Goal: Task Accomplishment & Management: Manage account settings

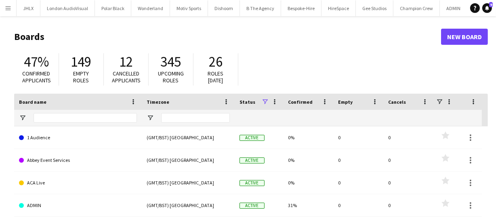
click at [5, 10] on app-icon "Menu" at bounding box center [8, 8] width 6 height 6
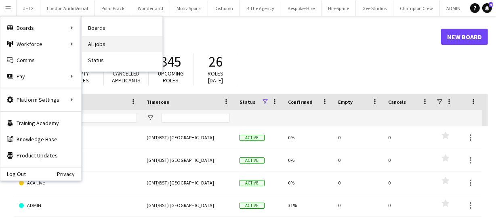
click at [95, 45] on link "All jobs" at bounding box center [122, 44] width 81 height 16
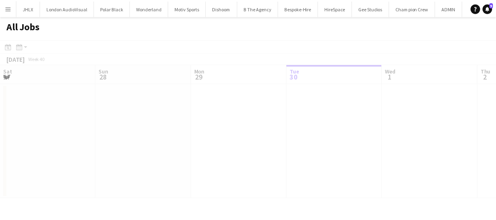
scroll to position [0, 193]
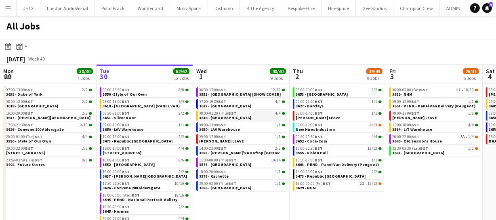
click at [250, 116] on link "08:00-01:20 (Thu) BST 4/4 3618 - Emerald Theatre" at bounding box center [242, 115] width 86 height 9
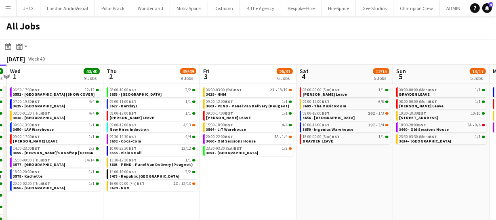
scroll to position [0, 381]
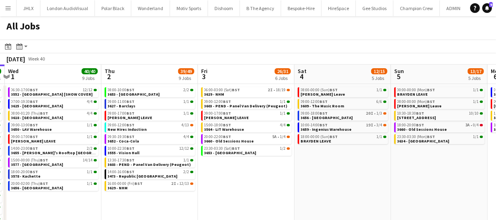
drag, startPoint x: 411, startPoint y: 175, endPoint x: 269, endPoint y: 180, distance: 142.6
click at [269, 180] on app-calendar-viewport "Sat 27 35/39 6 Jobs Sun 28 26/26 8 Jobs Mon 29 30/30 7 Jobs Tue 30 62/62 12 Job…" at bounding box center [248, 146] width 496 height 163
click at [326, 117] on span "3656 - Silvertown Studios" at bounding box center [327, 117] width 52 height 5
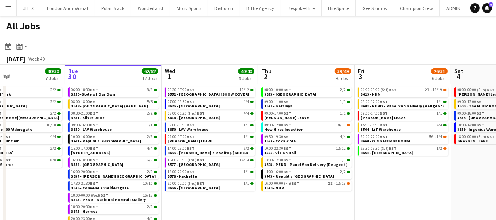
scroll to position [0, 218]
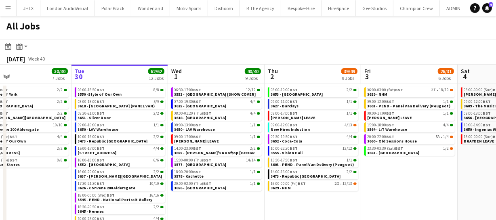
drag, startPoint x: 256, startPoint y: 168, endPoint x: 419, endPoint y: 161, distance: 163.2
click at [419, 161] on app-calendar-viewport "Sat 27 35/39 6 Jobs Sun 28 26/26 8 Jobs Mon 29 30/30 7 Jobs Tue 30 62/62 12 Job…" at bounding box center [248, 146] width 496 height 163
click at [185, 125] on span "09:00-13:00 BST" at bounding box center [187, 125] width 27 height 4
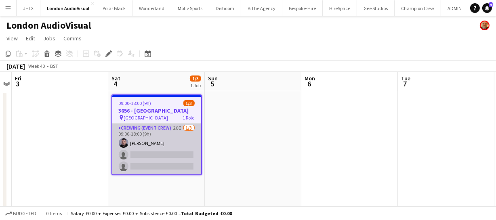
click at [178, 145] on app-card-role "Crewing (Event Crew) 20I 1/3 09:00-18:00 (9h) Paul Fisk single-neutral-actions …" at bounding box center [156, 149] width 89 height 51
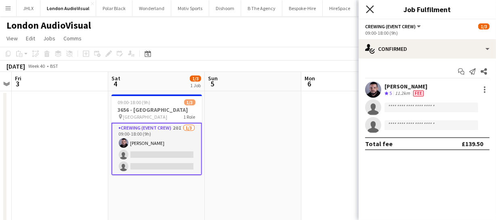
click at [373, 5] on icon "Close pop-in" at bounding box center [370, 9] width 8 height 8
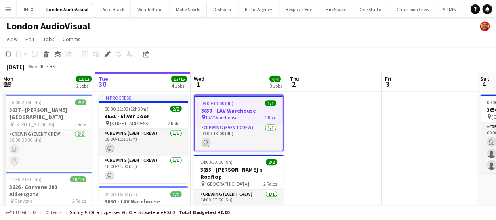
scroll to position [0, 278]
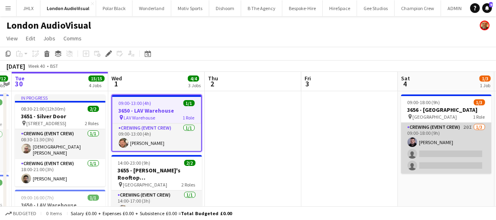
click at [448, 149] on app-card-role "Crewing (Event Crew) 20I 1/3 09:00-18:00 (9h) Paul Fisk single-neutral-actions …" at bounding box center [446, 148] width 90 height 51
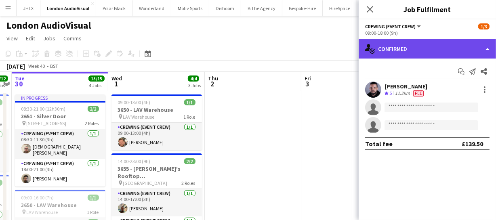
click at [452, 57] on div "single-neutral-actions-check-2 Confirmed" at bounding box center [426, 48] width 137 height 19
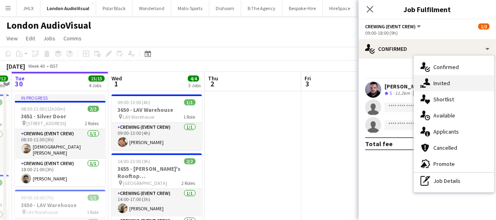
click at [452, 77] on div "single-neutral-actions-share-1 Invited" at bounding box center [454, 83] width 80 height 16
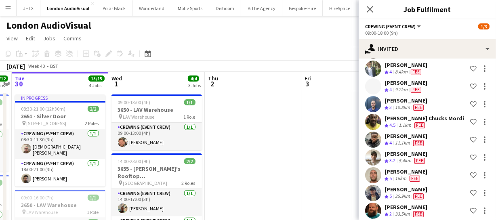
scroll to position [266, 0]
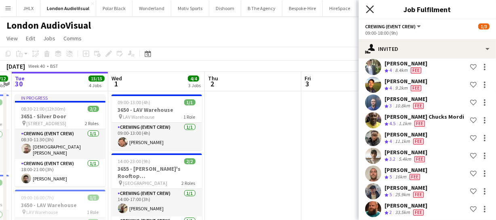
click at [369, 11] on icon "Close pop-in" at bounding box center [370, 9] width 8 height 8
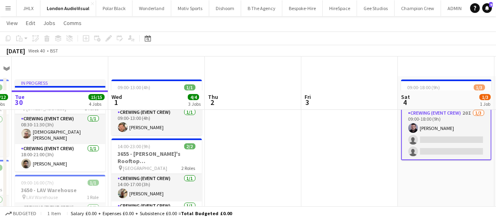
scroll to position [0, 0]
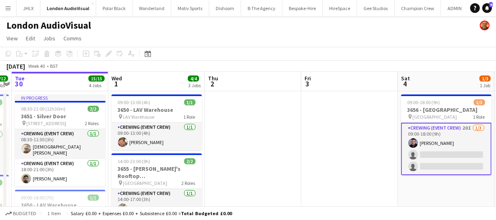
click at [424, 155] on app-card-role "Crewing (Event Crew) 20I 1/3 09:00-18:00 (9h) Paul Fisk single-neutral-actions …" at bounding box center [446, 149] width 90 height 52
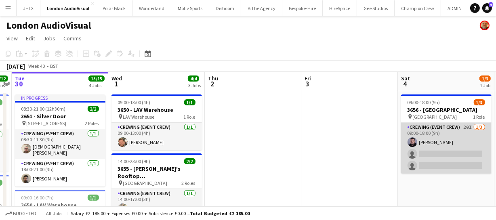
click at [447, 149] on app-card-role "Crewing (Event Crew) 20I 1/3 09:00-18:00 (9h) Paul Fisk single-neutral-actions …" at bounding box center [446, 148] width 90 height 51
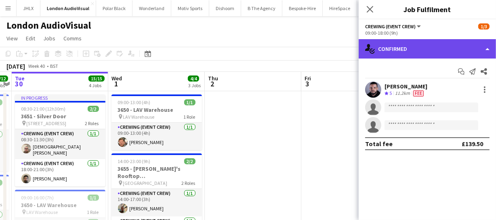
click at [404, 48] on div "single-neutral-actions-check-2 Confirmed" at bounding box center [426, 48] width 137 height 19
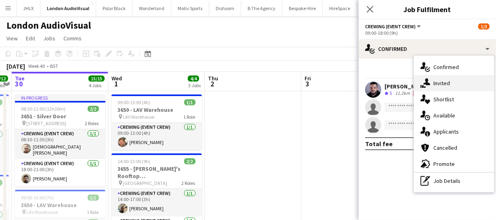
click at [459, 80] on div "single-neutral-actions-share-1 Invited" at bounding box center [454, 83] width 80 height 16
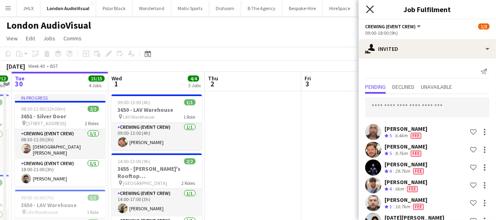
click at [373, 9] on icon "Close pop-in" at bounding box center [370, 9] width 8 height 8
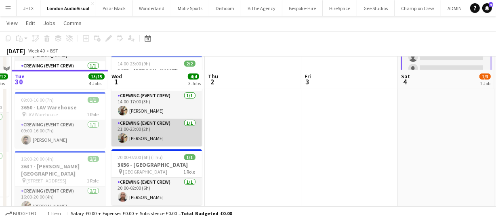
scroll to position [110, 0]
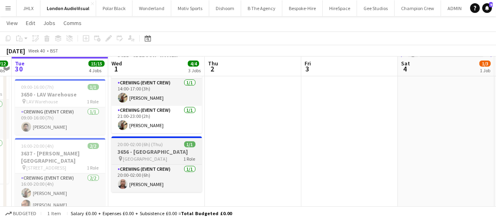
click at [137, 148] on h3 "3656 - Silvertown Studios" at bounding box center [156, 151] width 90 height 7
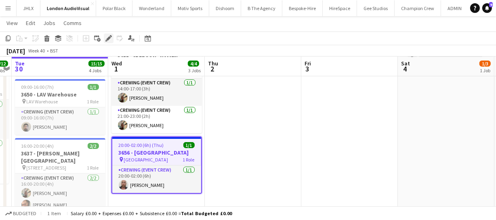
click at [106, 38] on icon "Edit" at bounding box center [108, 38] width 6 height 6
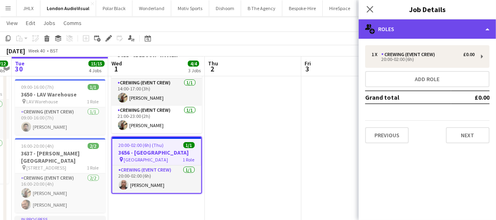
click at [416, 34] on div "multiple-users-add Roles" at bounding box center [426, 28] width 137 height 19
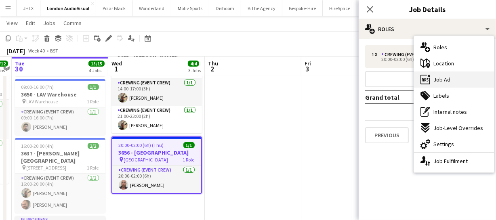
click at [445, 84] on div "ads-window Job Ad" at bounding box center [454, 79] width 80 height 16
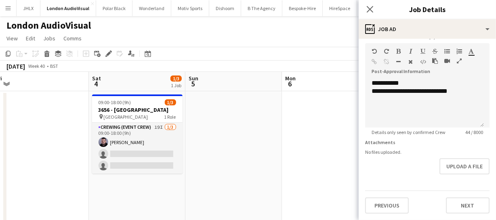
scroll to position [0, 216]
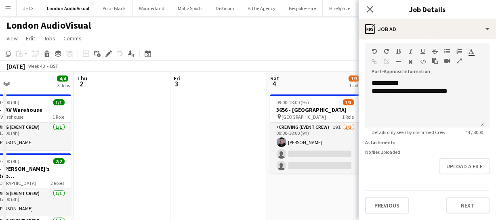
drag, startPoint x: 259, startPoint y: 141, endPoint x: 128, endPoint y: 137, distance: 130.8
click at [369, 11] on icon "Close pop-in" at bounding box center [370, 9] width 8 height 8
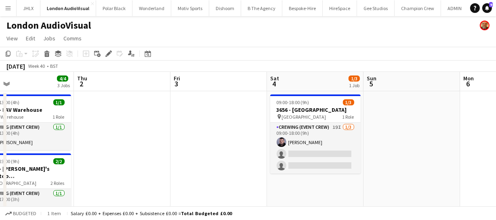
scroll to position [0, 214]
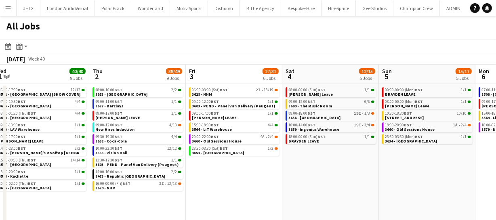
drag, startPoint x: 438, startPoint y: 167, endPoint x: 247, endPoint y: 157, distance: 191.6
click at [238, 163] on app-calendar-viewport "Sat 27 35/39 6 Jobs Sun 28 26/26 8 Jobs Mon 29 30/30 7 Jobs Tue 30 62/62 12 Job…" at bounding box center [248, 146] width 496 height 163
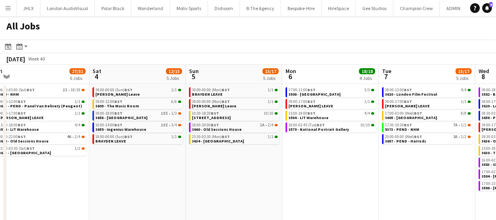
click at [283, 165] on app-calendar-viewport "Mon 29 30/30 7 Jobs Tue 30 62/62 12 Jobs Wed 1 40/40 9 Jobs Thu 2 39/49 9 Jobs …" at bounding box center [248, 146] width 496 height 163
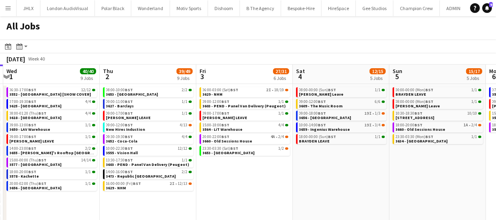
scroll to position [0, 189]
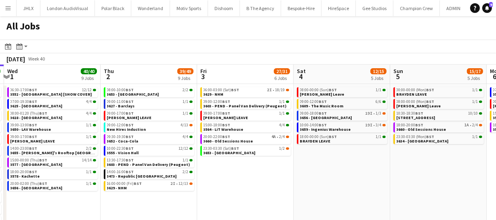
drag, startPoint x: 128, startPoint y: 185, endPoint x: 212, endPoint y: 178, distance: 85.1
click at [212, 178] on app-calendar-viewport "Mon 29 30/30 7 Jobs Tue 30 62/62 12 Jobs Wed 1 40/40 9 Jobs Thu 2 39/49 9 Jobs …" at bounding box center [248, 146] width 496 height 163
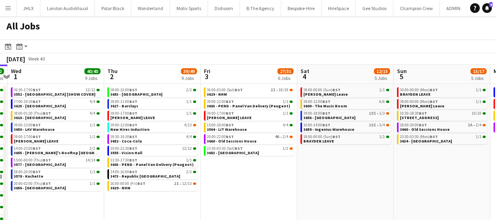
drag, startPoint x: 242, startPoint y: 169, endPoint x: 246, endPoint y: 167, distance: 4.2
click at [246, 167] on app-calendar-viewport "Mon 29 30/30 7 Jobs Tue 30 62/62 12 Jobs Wed 1 40/40 9 Jobs Thu 2 39/49 9 Jobs …" at bounding box center [248, 146] width 496 height 163
click at [149, 149] on div "10:00-22:30 BST 12/12" at bounding box center [154, 149] width 86 height 4
click at [134, 152] on span "3555 - Vision Hall" at bounding box center [127, 152] width 32 height 5
click at [141, 164] on span "3603 - PEND - Panel Van Delivery (Peugeot)" at bounding box center [152, 164] width 83 height 5
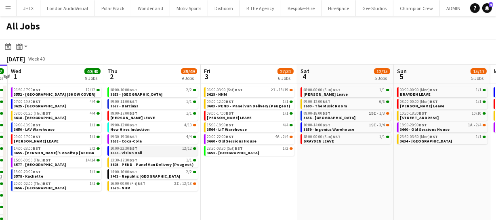
click at [139, 150] on span "3555 - Vision Hall" at bounding box center [127, 152] width 32 height 5
click at [146, 163] on span "3603 - PEND - Panel Van Delivery (Peugeot)" at bounding box center [152, 164] width 83 height 5
click at [151, 149] on div "10:00-22:30 BST 12/12" at bounding box center [154, 149] width 86 height 4
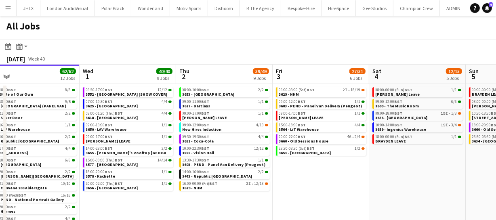
scroll to position [0, 209]
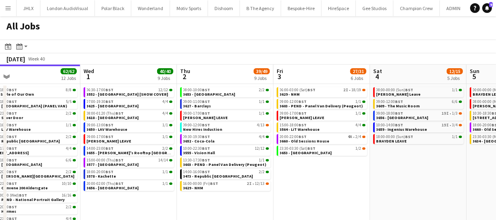
drag, startPoint x: 222, startPoint y: 166, endPoint x: 294, endPoint y: 159, distance: 72.9
click at [294, 159] on app-calendar-viewport "Sun 28 26/26 8 Jobs Mon 29 30/30 7 Jobs Tue 30 62/62 12 Jobs Wed 1 40/40 9 Jobs…" at bounding box center [248, 146] width 496 height 163
click at [206, 186] on link "16:00-00:00 (Fri) BST 2I • 12/13 3629 - NHM" at bounding box center [226, 185] width 86 height 9
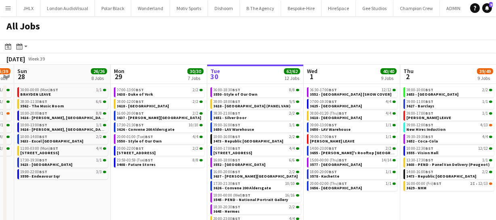
scroll to position [0, 178]
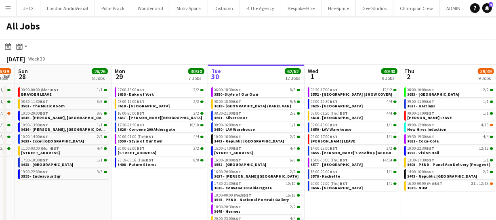
drag, startPoint x: 125, startPoint y: 196, endPoint x: 348, endPoint y: 154, distance: 227.6
click at [348, 154] on app-calendar-viewport "Fri 26 21/21 10 Jobs Sat 27 35/39 6 Jobs Sun 28 26/26 8 Jobs Mon 29 30/30 7 Job…" at bounding box center [248, 146] width 496 height 163
click at [238, 172] on span "BST" at bounding box center [237, 171] width 8 height 5
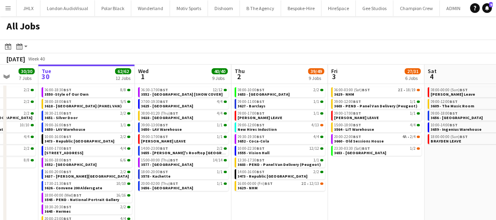
scroll to position [0, 348]
drag, startPoint x: 434, startPoint y: 198, endPoint x: 264, endPoint y: 197, distance: 169.9
click at [264, 197] on app-calendar-viewport "Fri 26 21/21 10 Jobs Sat 27 35/39 6 Jobs Sun 28 26/26 8 Jobs Mon 29 30/30 7 Job…" at bounding box center [248, 146] width 496 height 163
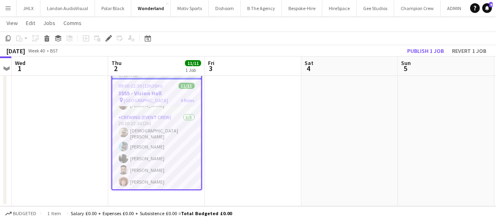
scroll to position [108, 0]
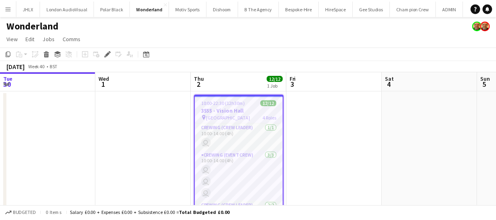
scroll to position [0, 278]
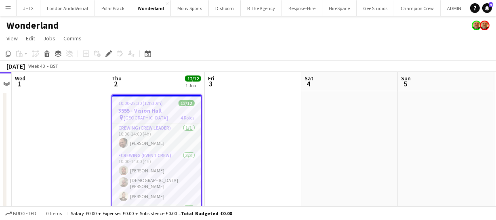
click at [155, 105] on span "10:00-22:30 (12h30m)" at bounding box center [141, 103] width 44 height 6
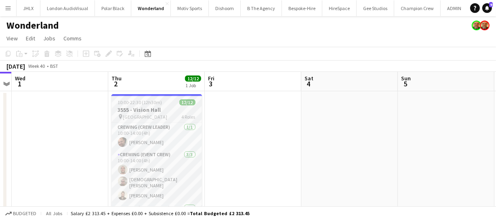
click at [155, 105] on app-job-card "10:00-22:30 (12h30m) 12/12 3555 - Vision Hall pin Bidborough Street 4 Roles Cre…" at bounding box center [156, 153] width 90 height 119
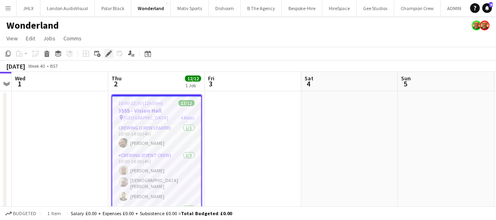
click at [105, 57] on div "Edit" at bounding box center [109, 54] width 10 height 10
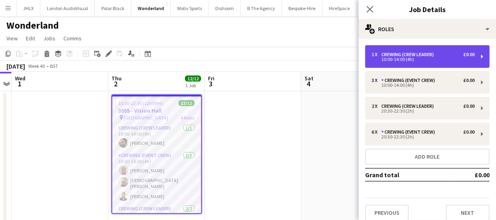
click at [406, 57] on div "10:00-14:00 (4h)" at bounding box center [422, 59] width 103 height 4
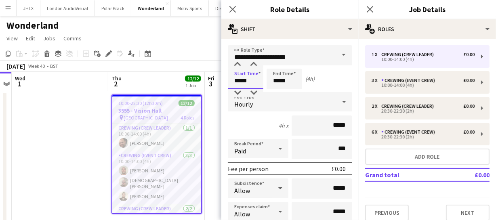
drag, startPoint x: 251, startPoint y: 78, endPoint x: 171, endPoint y: 80, distance: 79.9
click at [171, 80] on body "Menu Boards Boards Boards All jobs Status Workforce Workforce My Workforce Recr…" at bounding box center [248, 122] width 496 height 244
type input "*****"
click at [233, 11] on icon "Close pop-in" at bounding box center [232, 9] width 8 height 8
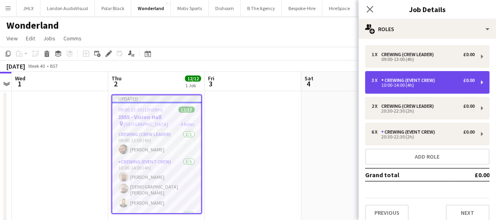
click at [408, 81] on div "Crewing (Event Crew)" at bounding box center [409, 80] width 57 height 6
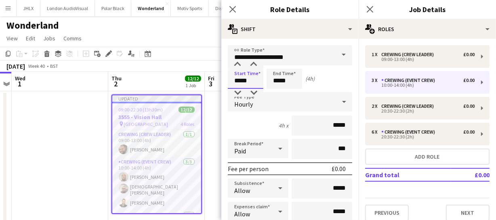
drag, startPoint x: 258, startPoint y: 80, endPoint x: 193, endPoint y: 79, distance: 64.2
click at [193, 79] on body "Menu Boards Boards Boards All jobs Status Workforce Workforce My Workforce Recr…" at bounding box center [248, 122] width 496 height 244
type input "*****"
drag, startPoint x: 289, startPoint y: 80, endPoint x: 205, endPoint y: 84, distance: 83.6
click at [238, 83] on div "Start Time ***** End Time ***** (5h)" at bounding box center [290, 79] width 124 height 20
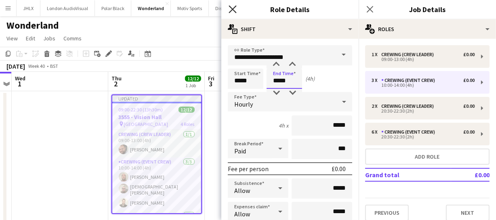
type input "*****"
click at [235, 8] on icon "Close pop-in" at bounding box center [232, 9] width 8 height 8
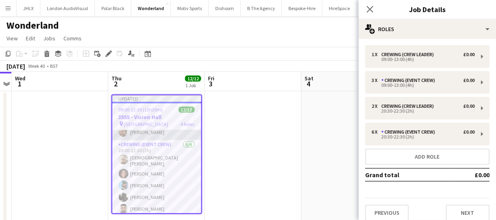
scroll to position [120, 0]
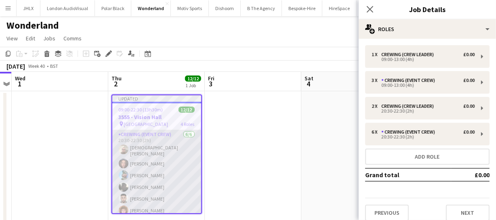
click at [145, 154] on app-card-role "Crewing (Event Crew) 6/6 20:30-22:30 (2h) Christian Skinner Jekaterina Berezina…" at bounding box center [156, 174] width 89 height 88
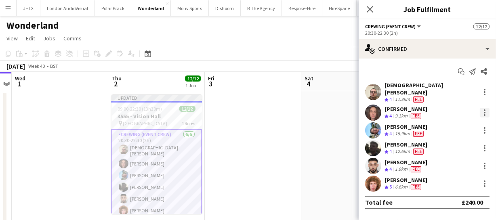
click at [482, 108] on div at bounding box center [485, 113] width 10 height 10
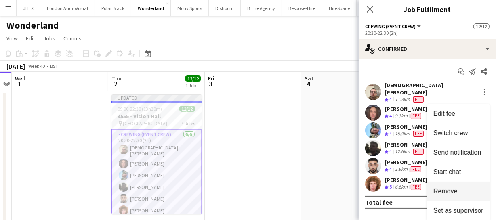
click at [459, 187] on button "Remove" at bounding box center [458, 191] width 63 height 19
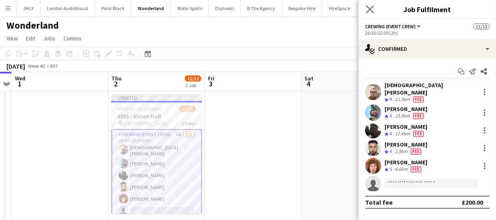
click at [366, 10] on icon "Close pop-in" at bounding box center [370, 9] width 8 height 8
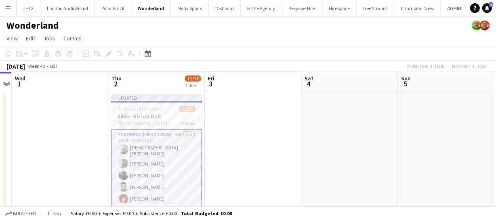
click at [436, 63] on div "Publish 1 job Revert 1 job" at bounding box center [446, 66] width 98 height 10
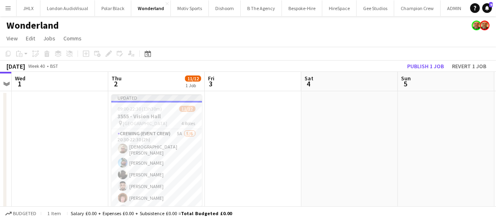
scroll to position [118, 0]
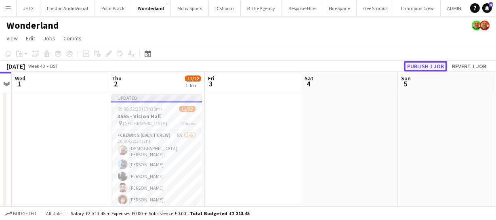
click at [436, 63] on button "Publish 1 job" at bounding box center [425, 66] width 43 height 10
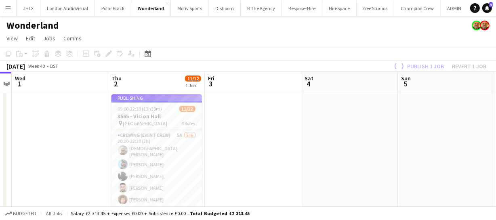
scroll to position [112, 0]
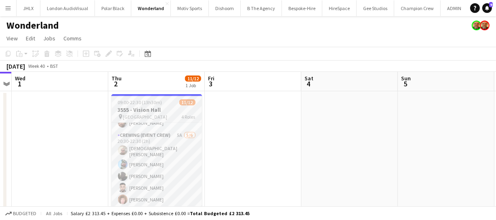
click at [149, 109] on h3 "3555 - Vision Hall" at bounding box center [156, 109] width 90 height 7
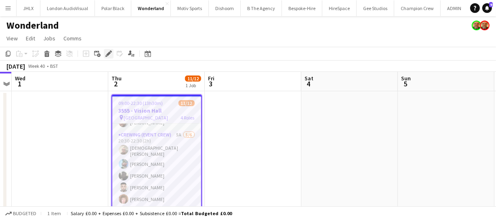
click at [107, 52] on icon "Edit" at bounding box center [108, 53] width 6 height 6
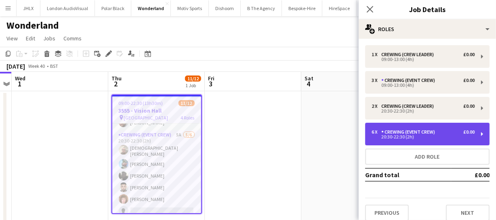
click at [409, 135] on div "6 x Crewing (Event Crew) £0.00 20:30-22:30 (2h)" at bounding box center [422, 134] width 103 height 10
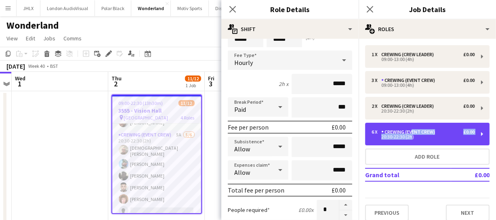
scroll to position [110, 0]
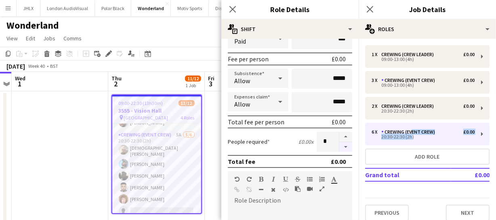
click at [339, 147] on button "button" at bounding box center [345, 147] width 13 height 10
type input "*"
click at [231, 10] on icon at bounding box center [232, 9] width 8 height 8
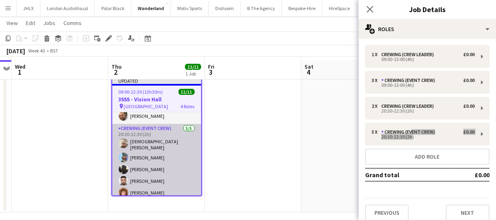
scroll to position [23, 0]
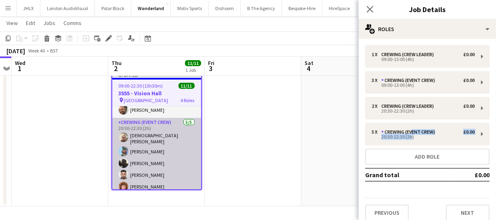
click at [148, 170] on app-card-role "Crewing (Event Crew) 5/5 20:30-22:30 (2h) Christian Skinner Liam Kinsella Louie…" at bounding box center [156, 156] width 89 height 77
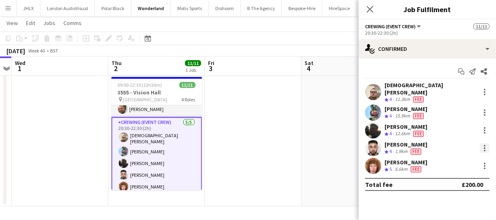
click at [484, 147] on div at bounding box center [485, 148] width 2 height 2
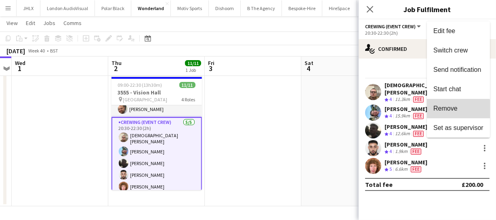
click at [444, 111] on span "Remove" at bounding box center [445, 108] width 24 height 7
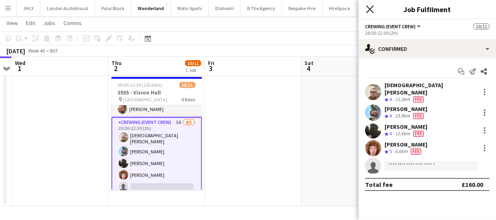
click at [369, 11] on icon "Close pop-in" at bounding box center [370, 9] width 8 height 8
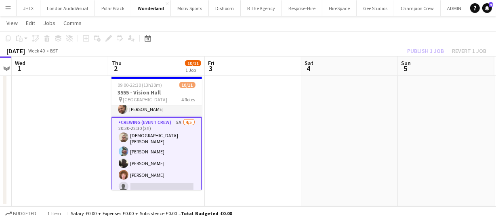
click at [430, 52] on div "Publish 1 job Revert 1 job" at bounding box center [446, 51] width 98 height 10
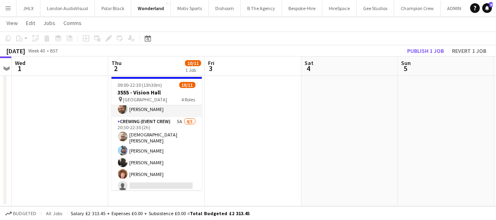
scroll to position [107, 0]
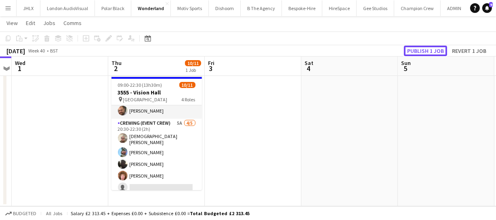
click at [430, 52] on button "Publish 1 job" at bounding box center [425, 51] width 43 height 10
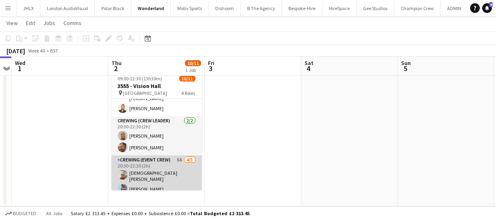
scroll to position [100, 0]
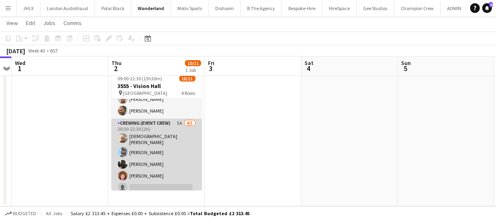
click at [145, 170] on app-card-role "Crewing (Event Crew) 5A 4/5 20:30-22:30 (2h) Christian Skinner Liam Kinsella Lo…" at bounding box center [156, 157] width 90 height 77
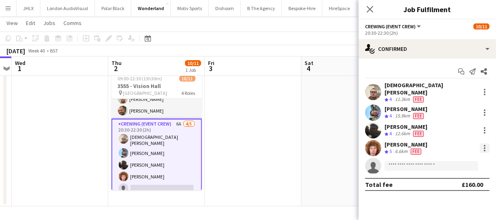
click at [484, 146] on div at bounding box center [485, 148] width 10 height 10
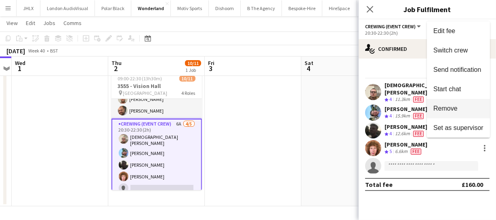
click at [462, 114] on button "Remove" at bounding box center [458, 108] width 63 height 19
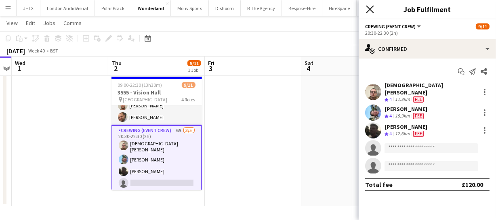
click at [366, 11] on icon "Close pop-in" at bounding box center [370, 9] width 8 height 8
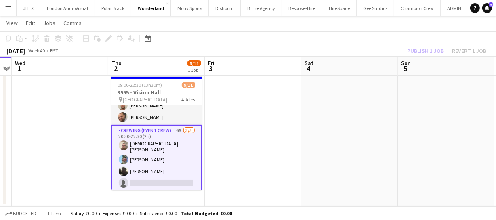
click at [422, 52] on div "Publish 1 job Revert 1 job" at bounding box center [446, 51] width 98 height 10
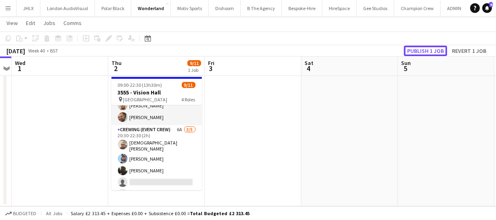
click at [422, 52] on button "Publish 1 job" at bounding box center [425, 51] width 43 height 10
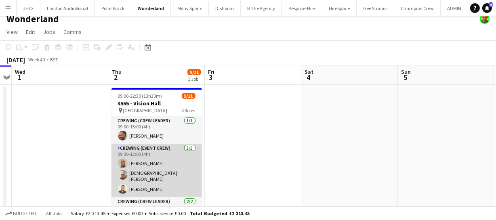
scroll to position [0, 0]
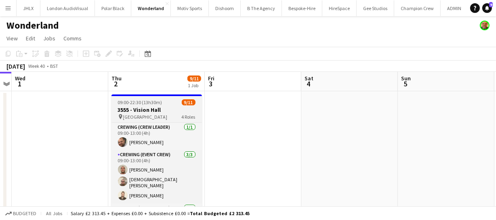
click at [150, 107] on h3 "3555 - Vision Hall" at bounding box center [156, 109] width 90 height 7
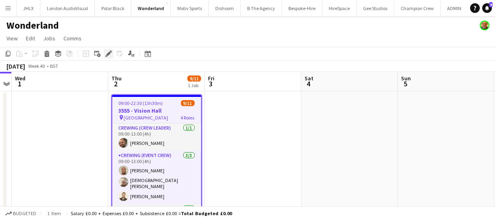
click at [110, 52] on icon at bounding box center [108, 54] width 4 height 4
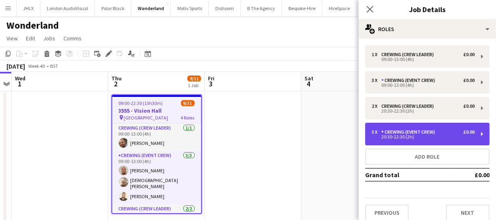
click at [402, 136] on div "20:30-22:30 (2h)" at bounding box center [422, 137] width 103 height 4
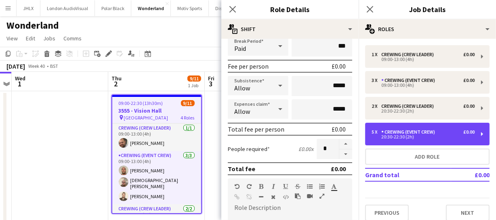
scroll to position [110, 0]
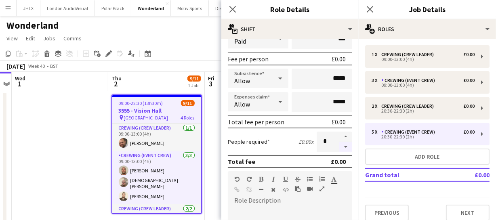
click at [345, 144] on button "button" at bounding box center [345, 147] width 13 height 10
click at [345, 145] on button "button" at bounding box center [345, 147] width 13 height 10
type input "*"
click at [230, 9] on icon "Close pop-in" at bounding box center [232, 9] width 8 height 8
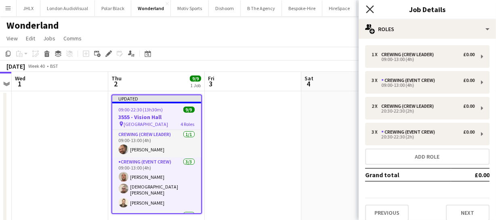
click at [371, 10] on icon at bounding box center [370, 9] width 8 height 8
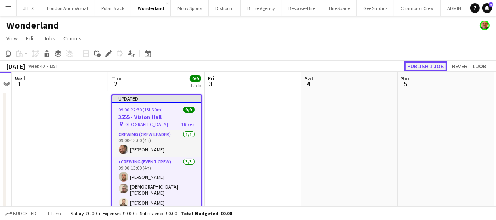
click at [425, 68] on button "Publish 1 job" at bounding box center [425, 66] width 43 height 10
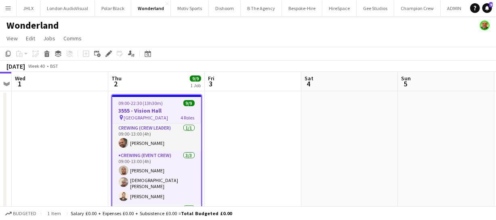
click at [157, 105] on span "09:00-22:30 (13h30m)" at bounding box center [141, 103] width 44 height 6
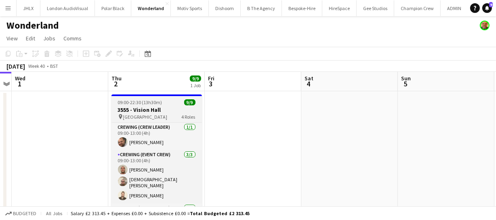
click at [154, 108] on h3 "3555 - Vision Hall" at bounding box center [156, 109] width 90 height 7
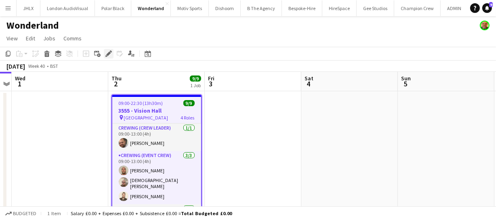
click at [111, 51] on icon at bounding box center [111, 51] width 2 height 2
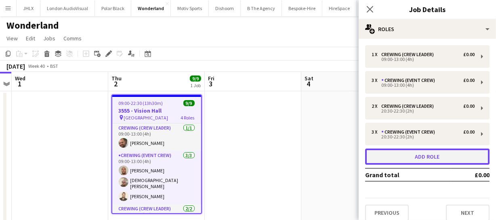
click at [413, 156] on button "Add role" at bounding box center [427, 157] width 124 height 16
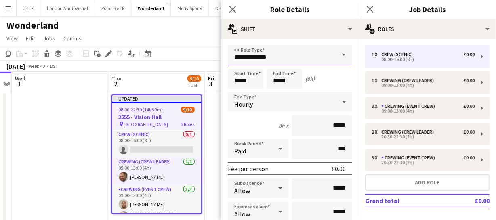
click at [297, 55] on input "**********" at bounding box center [290, 55] width 124 height 20
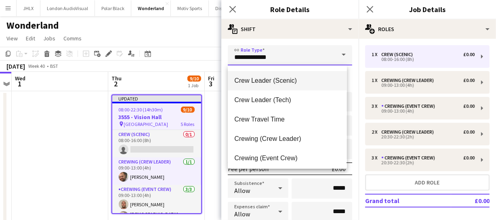
scroll to position [73, 0]
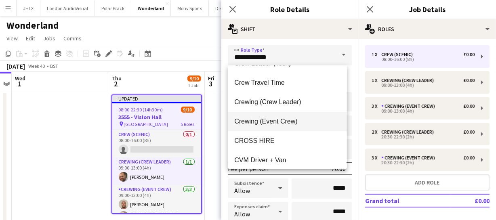
click at [285, 117] on span "Crewing (Event Crew)" at bounding box center [287, 121] width 106 height 8
type input "**********"
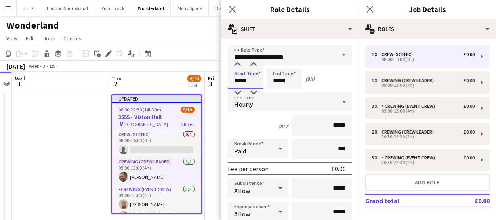
drag, startPoint x: 252, startPoint y: 81, endPoint x: 190, endPoint y: 77, distance: 62.3
click at [195, 78] on body "Menu Boards Boards Boards All jobs Status Workforce Workforce My Workforce Recr…" at bounding box center [248, 122] width 496 height 244
type input "*****"
drag, startPoint x: 272, startPoint y: 81, endPoint x: 305, endPoint y: 81, distance: 33.1
click at [305, 81] on div "Start Time ***** End Time ***** (22h 30m)" at bounding box center [290, 79] width 124 height 20
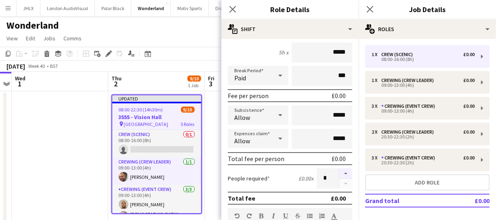
type input "*****"
click at [339, 170] on button "button" at bounding box center [345, 173] width 13 height 10
type input "*"
click at [233, 8] on icon "Close pop-in" at bounding box center [232, 9] width 8 height 8
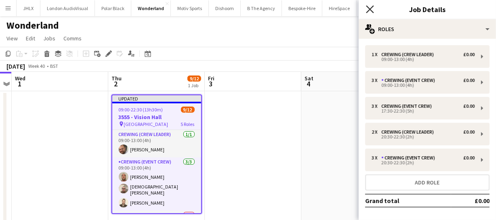
click at [372, 8] on icon "Close pop-in" at bounding box center [370, 9] width 8 height 8
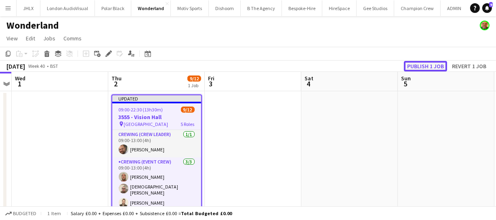
click at [422, 69] on button "Publish 1 job" at bounding box center [425, 66] width 43 height 10
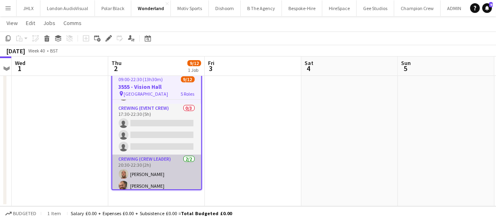
scroll to position [110, 0]
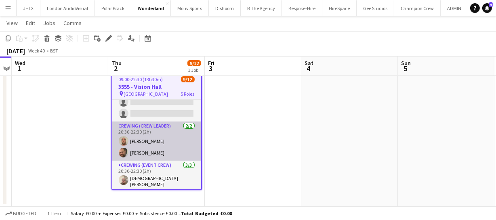
click at [151, 149] on app-card-role "Crewing (Crew Leader) 2/2 20:30-22:30 (2h) Stephen Lyle Ben Turner" at bounding box center [156, 140] width 89 height 39
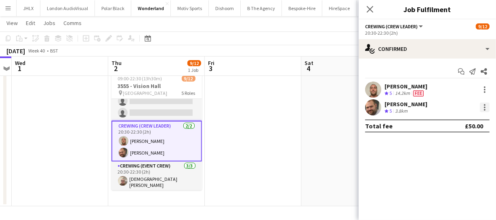
click at [482, 105] on div at bounding box center [485, 108] width 10 height 10
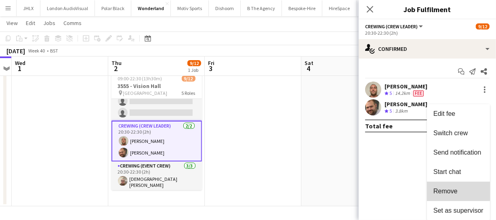
click at [446, 191] on span "Remove" at bounding box center [445, 191] width 24 height 7
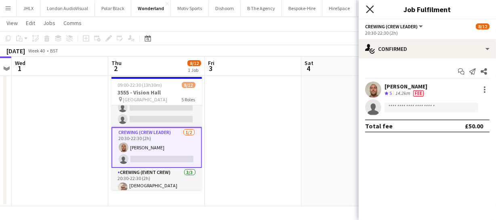
click at [370, 8] on icon at bounding box center [370, 9] width 8 height 8
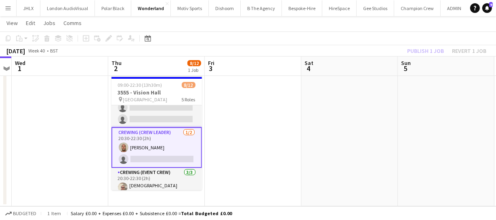
click at [437, 47] on div "Publish 1 job Revert 1 job" at bounding box center [446, 51] width 98 height 10
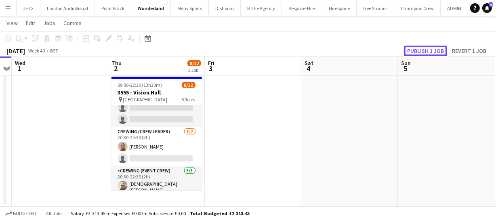
click at [437, 47] on button "Publish 1 job" at bounding box center [425, 51] width 43 height 10
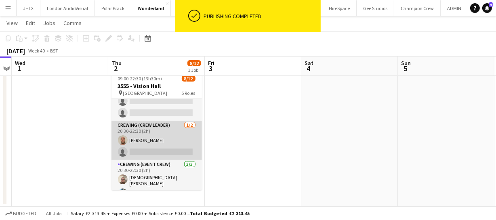
scroll to position [73, 0]
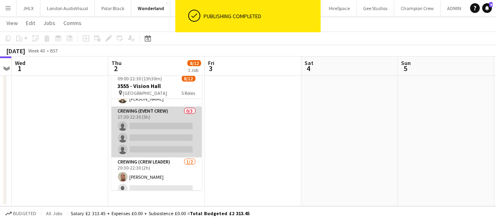
click at [146, 125] on app-card-role "Crewing (Event Crew) 0/3 17:30-22:30 (5h) single-neutral-actions single-neutral…" at bounding box center [156, 132] width 90 height 51
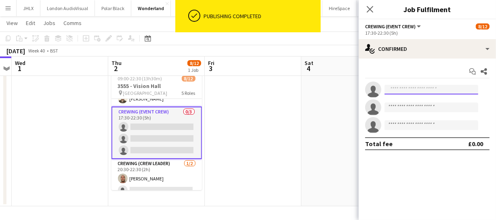
click at [401, 85] on input at bounding box center [431, 90] width 94 height 10
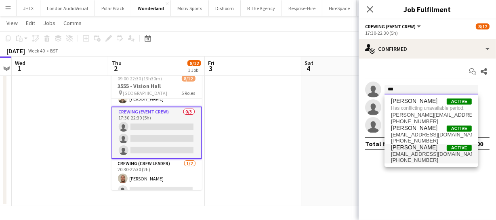
type input "***"
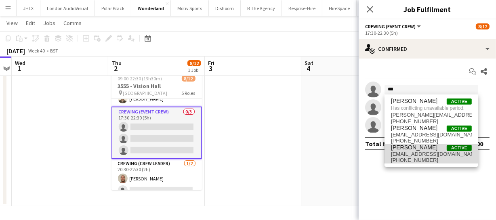
click at [421, 150] on span "Ben Turner Active" at bounding box center [431, 147] width 81 height 7
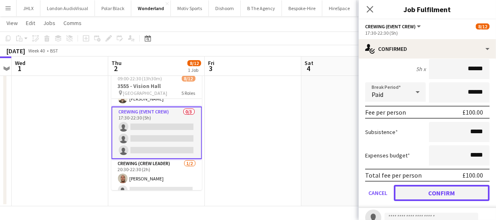
click at [443, 195] on button "Confirm" at bounding box center [442, 193] width 96 height 16
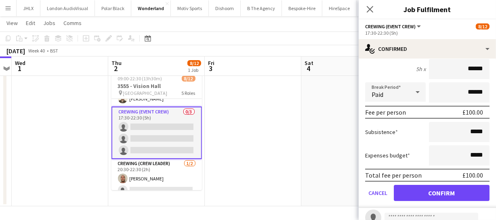
scroll to position [0, 0]
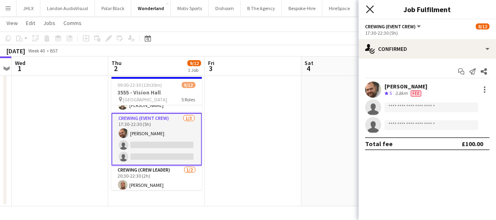
click at [371, 9] on icon at bounding box center [370, 9] width 8 height 8
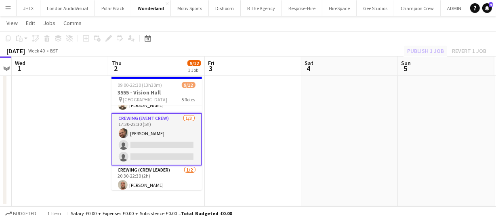
click at [419, 50] on div "Publish 1 job Revert 1 job" at bounding box center [446, 51] width 98 height 10
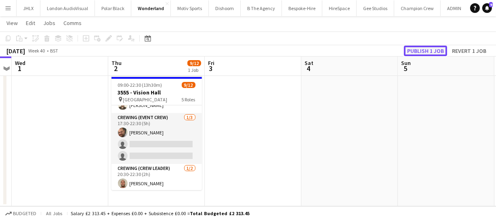
click at [419, 50] on button "Publish 1 job" at bounding box center [425, 51] width 43 height 10
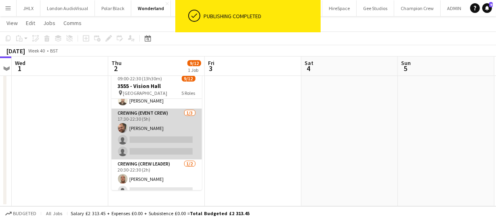
scroll to position [54, 0]
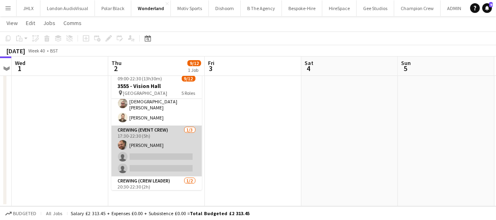
click at [142, 149] on app-card-role "Crewing (Event Crew) 1/3 17:30-22:30 (5h) Ben Turner single-neutral-actions sin…" at bounding box center [156, 151] width 90 height 51
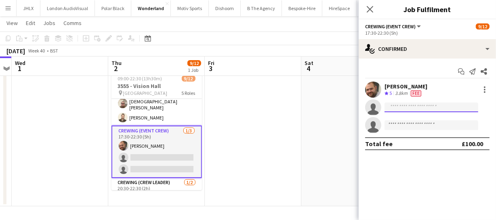
click at [394, 107] on input at bounding box center [431, 108] width 94 height 10
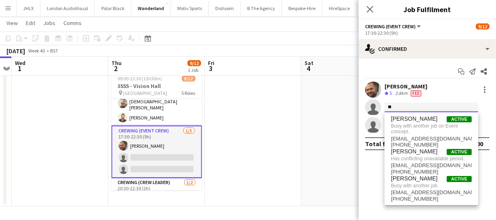
type input "*"
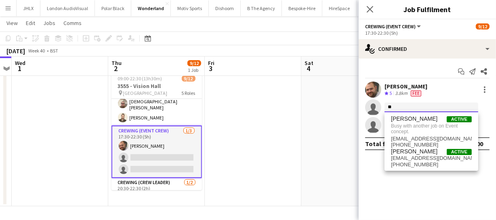
type input "*"
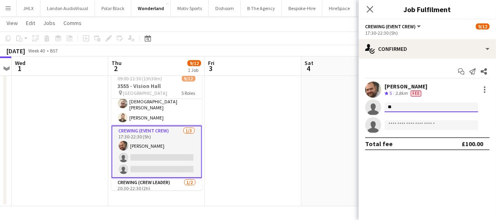
type input "*"
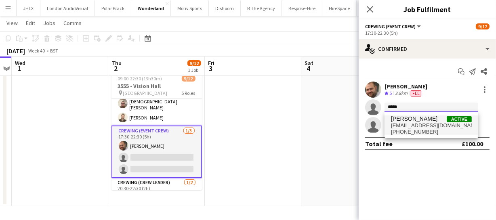
type input "*****"
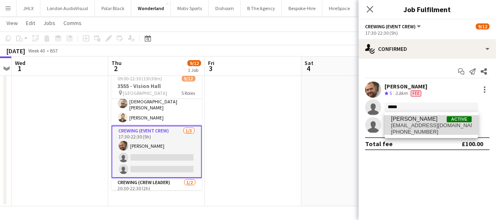
click at [419, 133] on span "+447498966647" at bounding box center [431, 132] width 81 height 6
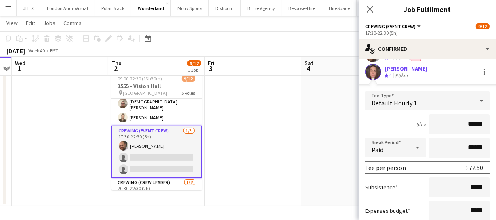
scroll to position [110, 0]
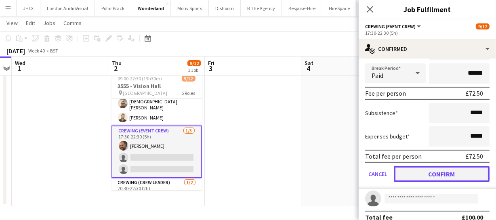
click at [452, 171] on button "Confirm" at bounding box center [442, 174] width 96 height 16
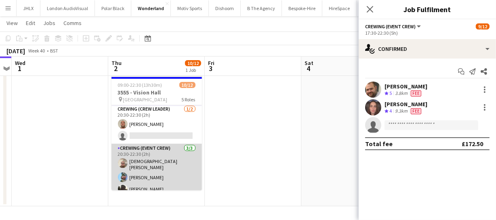
scroll to position [136, 0]
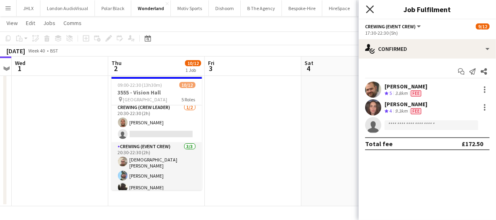
click at [369, 11] on icon at bounding box center [370, 9] width 8 height 8
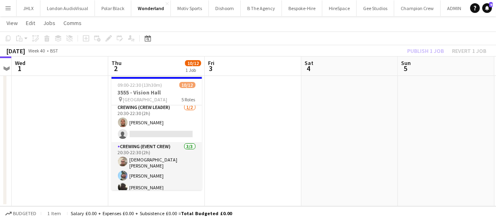
click at [410, 49] on div "Publish 1 job Revert 1 job" at bounding box center [446, 51] width 98 height 10
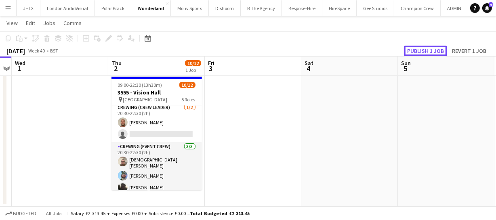
click at [410, 49] on button "Publish 1 job" at bounding box center [425, 51] width 43 height 10
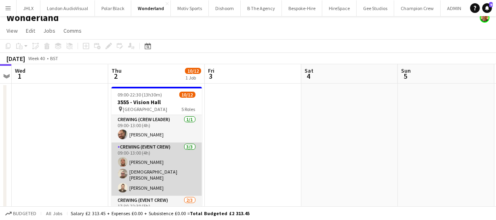
scroll to position [0, 0]
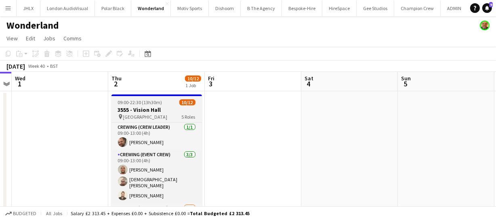
click at [155, 104] on span "09:00-22:30 (13h30m)" at bounding box center [140, 102] width 44 height 6
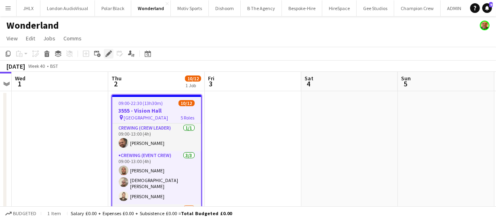
click at [109, 49] on div "Edit" at bounding box center [109, 54] width 10 height 10
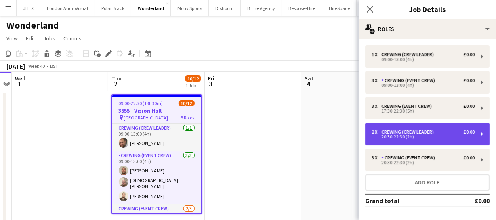
click at [413, 138] on div "20:30-22:30 (2h)" at bounding box center [422, 137] width 103 height 4
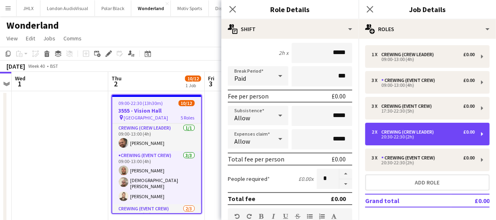
scroll to position [73, 0]
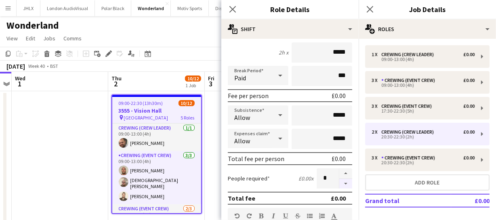
click at [342, 182] on button "button" at bounding box center [345, 184] width 13 height 10
type input "*"
click at [232, 6] on icon "Close pop-in" at bounding box center [232, 9] width 8 height 8
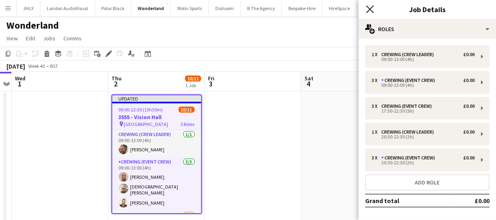
click at [369, 8] on icon "Close pop-in" at bounding box center [370, 9] width 8 height 8
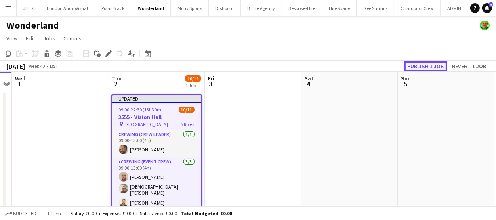
click at [424, 66] on button "Publish 1 job" at bounding box center [425, 66] width 43 height 10
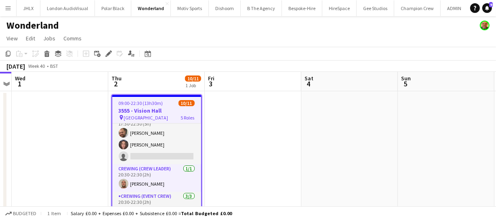
scroll to position [81, 0]
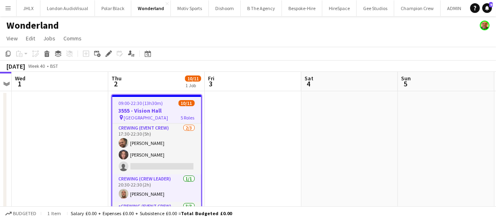
click at [149, 110] on h3 "3555 - Vision Hall" at bounding box center [156, 110] width 89 height 7
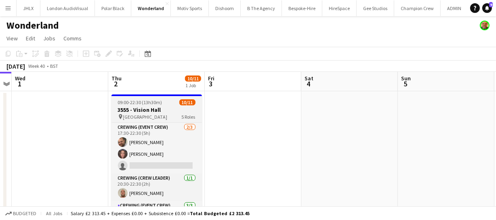
click at [165, 107] on h3 "3555 - Vision Hall" at bounding box center [156, 109] width 90 height 7
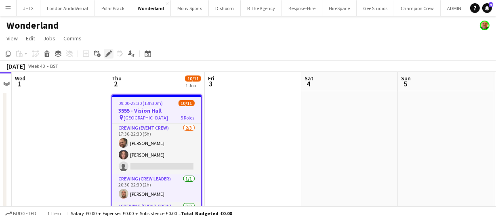
click at [109, 54] on icon at bounding box center [108, 54] width 4 height 4
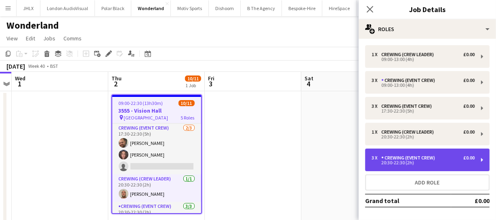
click at [400, 163] on div "20:30-22:30 (2h)" at bounding box center [422, 163] width 103 height 4
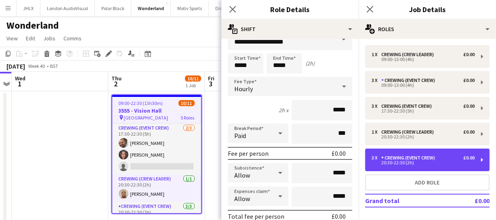
scroll to position [36, 0]
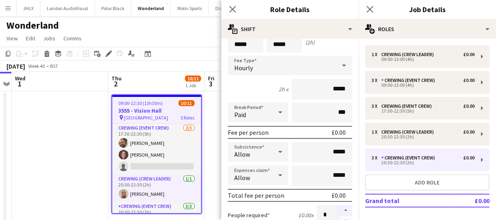
click at [339, 209] on button "button" at bounding box center [345, 210] width 13 height 10
type input "*"
click at [235, 13] on icon "Close pop-in" at bounding box center [232, 9] width 8 height 8
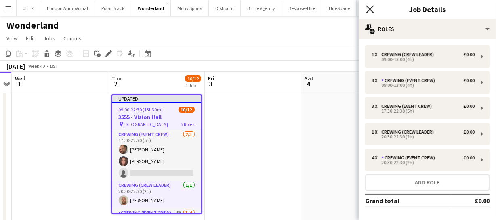
click at [373, 12] on icon at bounding box center [370, 9] width 8 height 8
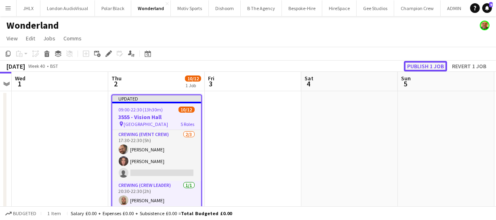
click at [428, 67] on button "Publish 1 job" at bounding box center [425, 66] width 43 height 10
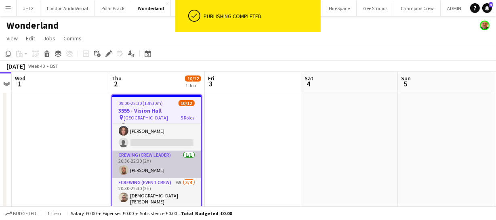
scroll to position [129, 0]
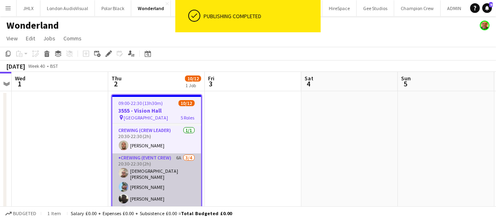
click at [170, 185] on app-card-role "Crewing (Event Crew) 6A 3/4 20:30-22:30 (2h) Christian Skinner Liam Kinsella Lo…" at bounding box center [156, 185] width 89 height 65
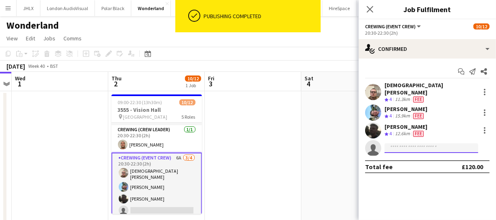
click at [398, 145] on input at bounding box center [431, 148] width 94 height 10
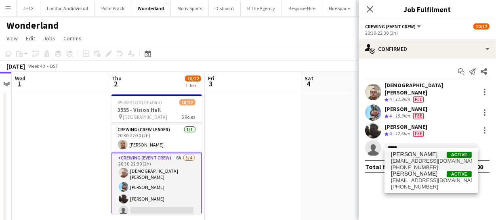
type input "*****"
click at [426, 159] on span "dalfieusa@gmail.com" at bounding box center [431, 161] width 81 height 6
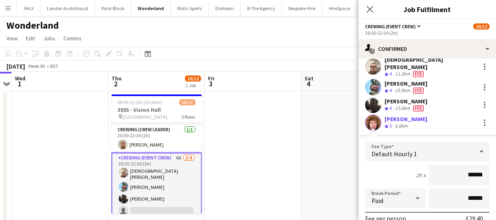
scroll to position [36, 0]
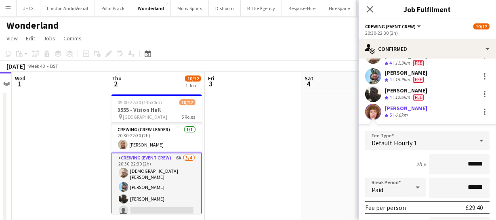
drag, startPoint x: 478, startPoint y: 159, endPoint x: 410, endPoint y: 159, distance: 68.6
click at [414, 159] on div "2h x ******" at bounding box center [427, 164] width 124 height 20
type input "******"
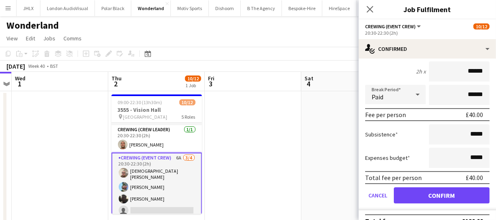
scroll to position [137, 0]
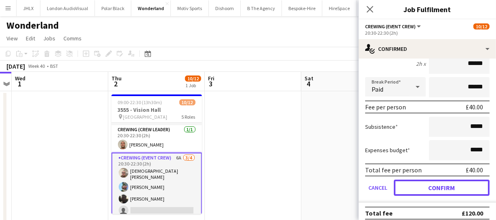
click at [420, 180] on button "Confirm" at bounding box center [442, 188] width 96 height 16
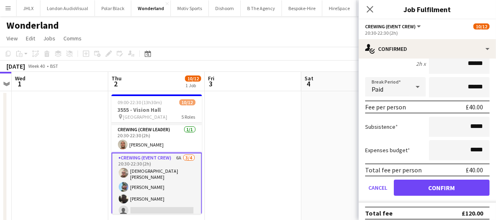
scroll to position [0, 0]
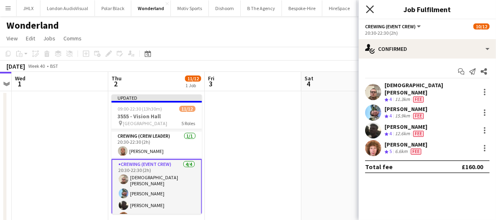
click at [366, 10] on icon "Close pop-in" at bounding box center [370, 9] width 8 height 8
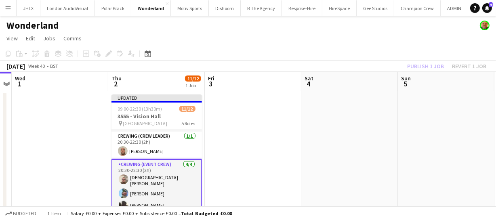
click at [429, 65] on div "Publish 1 job Revert 1 job" at bounding box center [446, 66] width 98 height 10
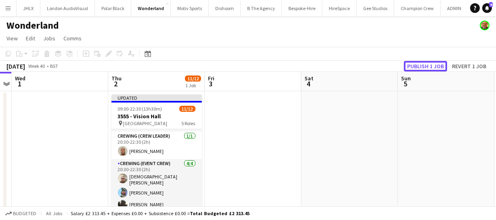
click at [429, 65] on button "Publish 1 job" at bounding box center [425, 66] width 43 height 10
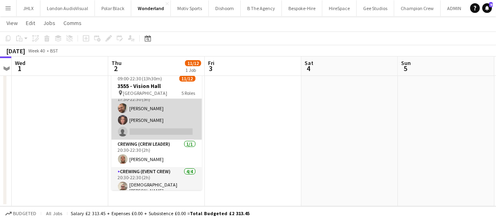
scroll to position [128, 0]
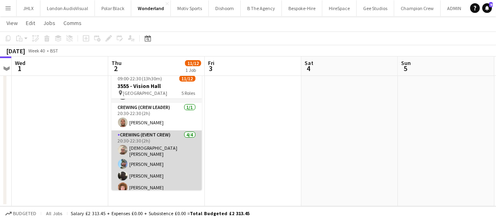
click at [169, 160] on app-card-role "Crewing (Event Crew) 4/4 20:30-22:30 (2h) Christian Skinner Liam Kinsella Louie…" at bounding box center [156, 162] width 90 height 65
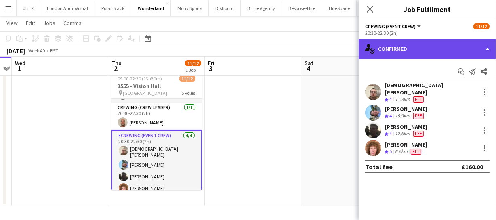
click at [435, 45] on div "single-neutral-actions-check-2 Confirmed" at bounding box center [426, 48] width 137 height 19
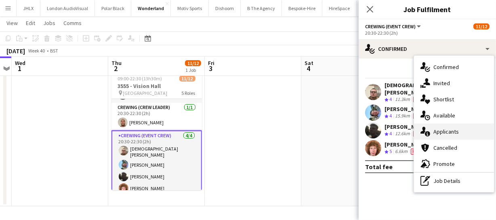
click at [453, 133] on span "Applicants" at bounding box center [445, 131] width 25 height 7
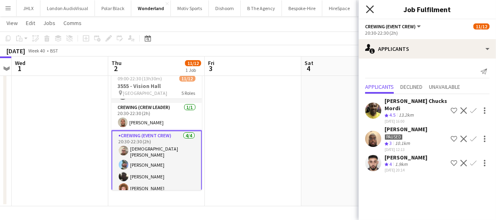
click at [371, 12] on icon "Close pop-in" at bounding box center [370, 9] width 8 height 8
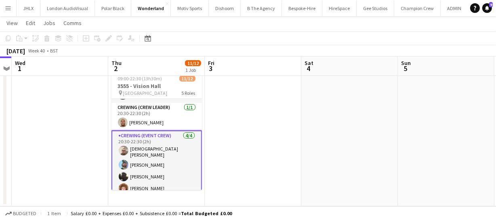
scroll to position [54, 0]
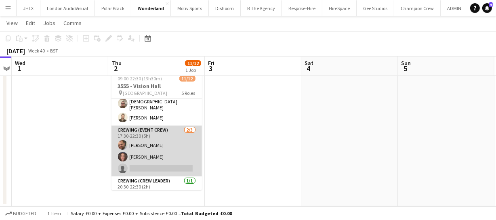
click at [147, 161] on app-card-role "Crewing (Event Crew) 2/3 17:30-22:30 (5h) Ben Turner Jekaterina Berezina single…" at bounding box center [156, 151] width 90 height 51
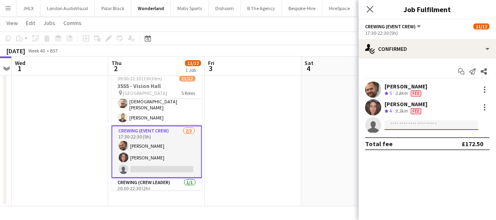
click at [394, 126] on input at bounding box center [431, 125] width 94 height 10
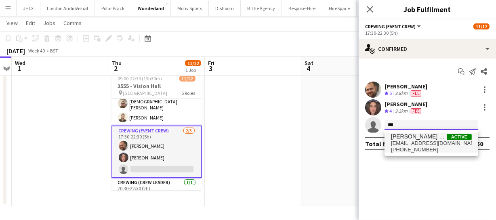
type input "***"
click at [416, 142] on span "cmordi21814@gmail.com" at bounding box center [431, 143] width 81 height 6
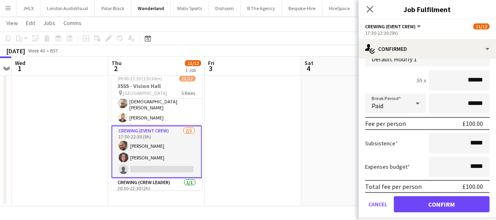
scroll to position [110, 0]
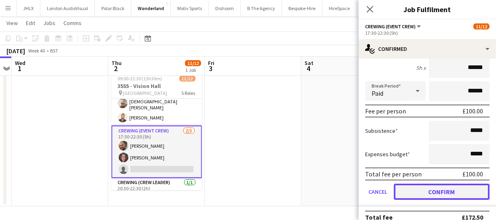
click at [440, 195] on button "Confirm" at bounding box center [442, 192] width 96 height 16
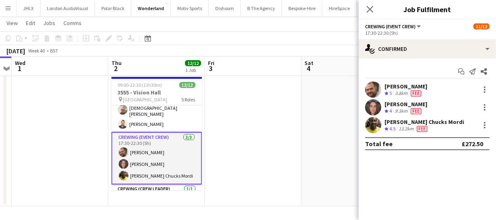
scroll to position [0, 0]
click at [373, 5] on icon "Close pop-in" at bounding box center [370, 9] width 8 height 8
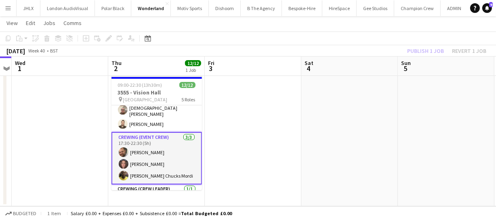
click at [423, 52] on div "Publish 1 job Revert 1 job" at bounding box center [446, 51] width 98 height 10
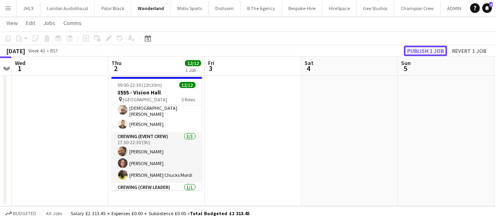
click at [423, 52] on button "Publish 1 job" at bounding box center [425, 51] width 43 height 10
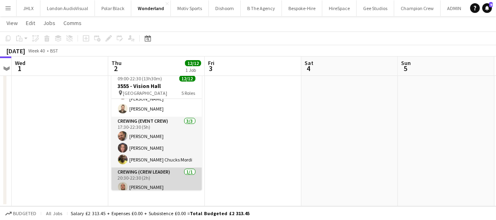
scroll to position [73, 0]
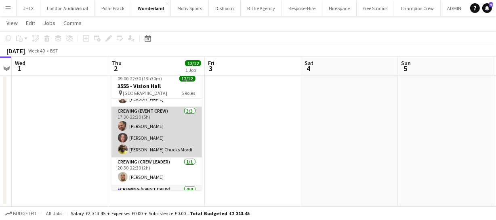
click at [151, 142] on app-card-role "Crewing (Event Crew) 3/3 17:30-22:30 (5h) Ben Turner Jekaterina Berezina Alphon…" at bounding box center [156, 132] width 90 height 51
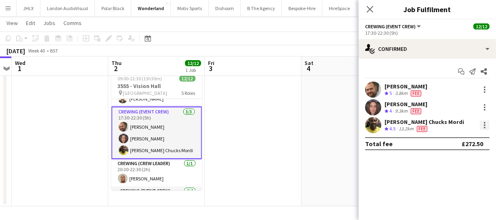
click at [488, 124] on div at bounding box center [485, 125] width 10 height 10
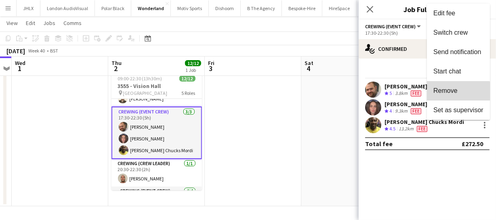
click at [447, 95] on button "Remove" at bounding box center [458, 90] width 63 height 19
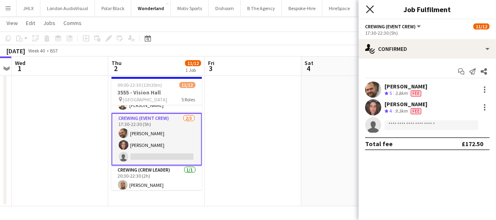
click at [369, 10] on icon at bounding box center [370, 9] width 8 height 8
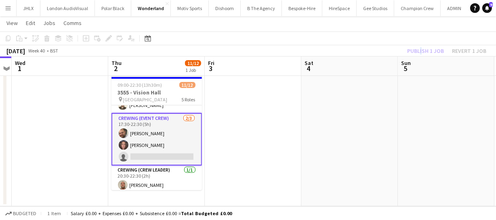
click at [420, 51] on div "Publish 1 job Revert 1 job" at bounding box center [446, 51] width 98 height 10
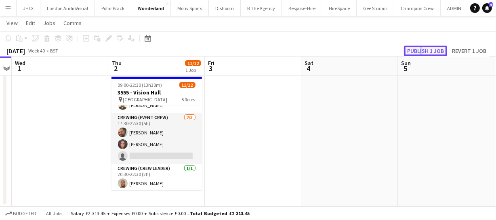
click at [420, 51] on button "Publish 1 job" at bounding box center [425, 51] width 43 height 10
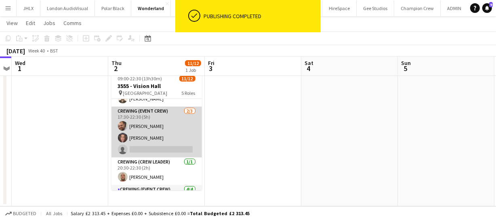
click at [117, 120] on app-card-role "Crewing (Event Crew) 2/3 17:30-22:30 (5h) Ben Turner Jekaterina Berezina single…" at bounding box center [156, 132] width 90 height 51
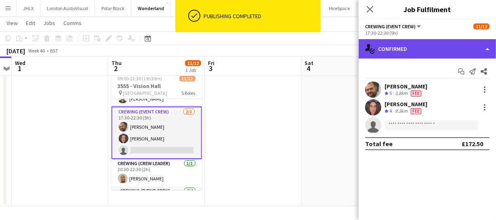
click at [415, 55] on div "single-neutral-actions-check-2 Confirmed" at bounding box center [426, 48] width 137 height 19
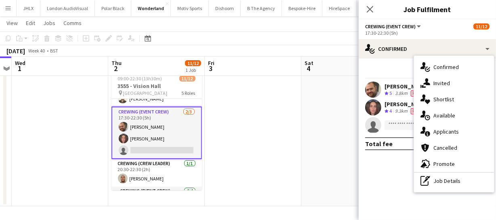
click at [371, 89] on app-user-avatar at bounding box center [373, 90] width 16 height 16
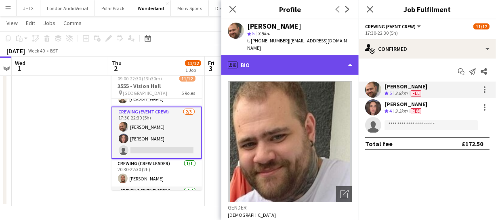
click at [293, 62] on div "profile Bio" at bounding box center [289, 64] width 137 height 19
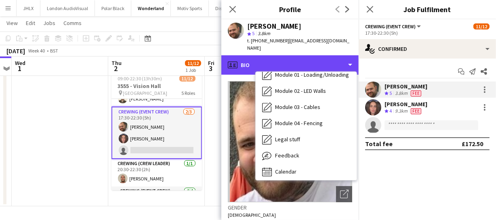
scroll to position [172, 0]
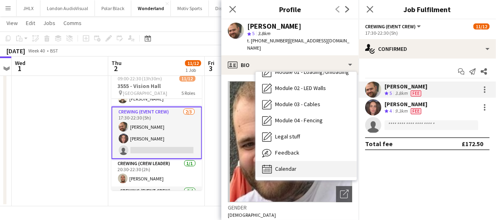
click at [290, 165] on span "Calendar" at bounding box center [285, 168] width 21 height 7
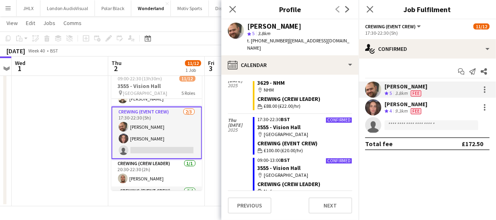
scroll to position [2337, 0]
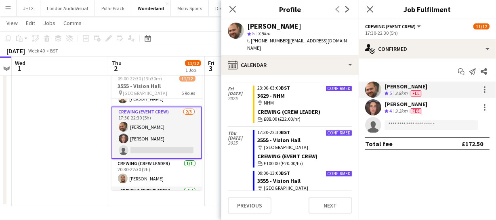
click at [124, 134] on app-user-avatar at bounding box center [124, 139] width 10 height 10
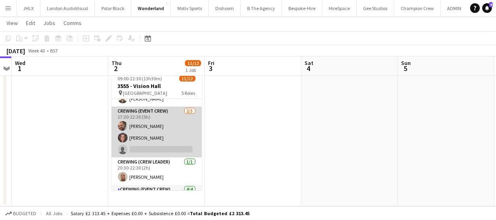
click at [119, 137] on app-user-avatar at bounding box center [123, 138] width 10 height 10
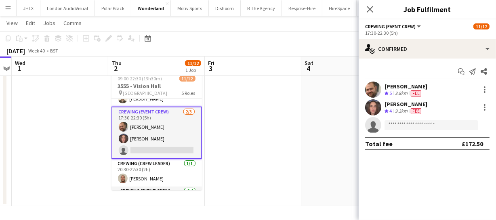
click at [378, 106] on app-user-avatar at bounding box center [373, 107] width 16 height 16
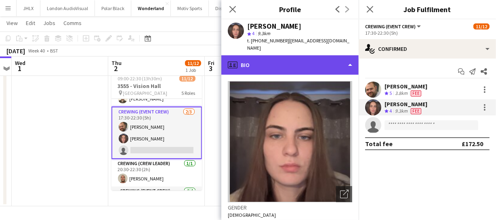
click at [258, 59] on div "profile Bio" at bounding box center [289, 64] width 137 height 19
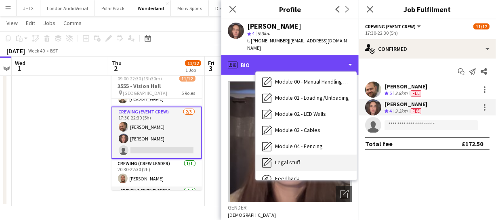
scroll to position [172, 0]
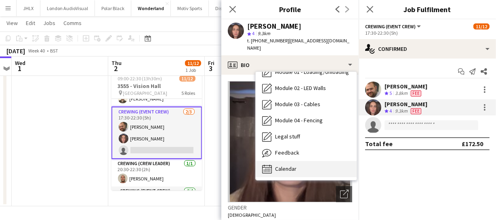
click at [299, 161] on div "Calendar Calendar" at bounding box center [306, 169] width 101 height 16
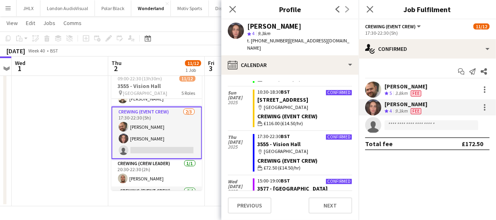
scroll to position [1382, 0]
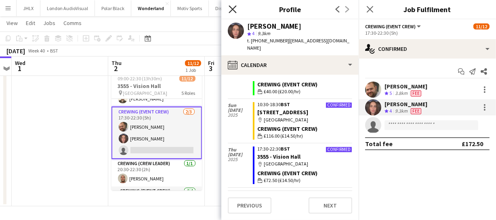
click at [234, 12] on icon "Close pop-in" at bounding box center [232, 9] width 8 height 8
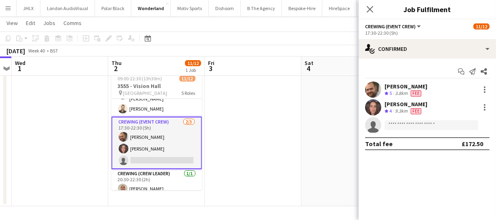
scroll to position [73, 0]
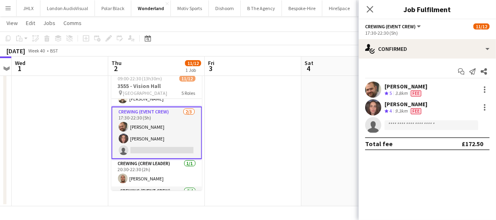
click at [155, 144] on app-card-role "Crewing (Event Crew) 2/3 17:30-22:30 (5h) Ben Turner Jekaterina Berezina single…" at bounding box center [156, 133] width 90 height 52
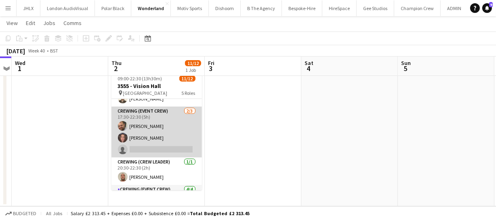
click at [155, 144] on app-card-role "Crewing (Event Crew) 2/3 17:30-22:30 (5h) Ben Turner Jekaterina Berezina single…" at bounding box center [156, 132] width 90 height 51
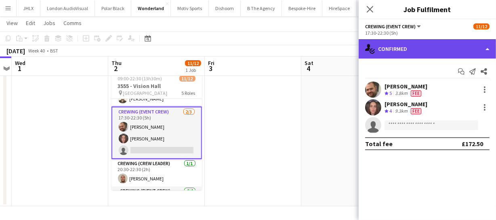
click at [455, 52] on div "single-neutral-actions-check-2 Confirmed" at bounding box center [426, 48] width 137 height 19
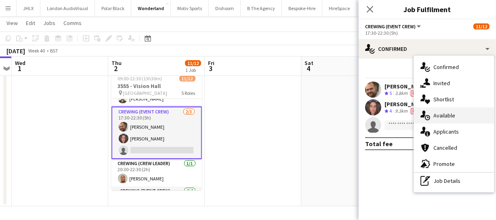
click at [448, 113] on span "Available" at bounding box center [444, 115] width 22 height 7
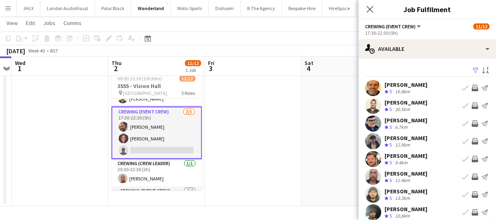
click at [471, 105] on app-icon "Invite crew" at bounding box center [474, 106] width 6 height 6
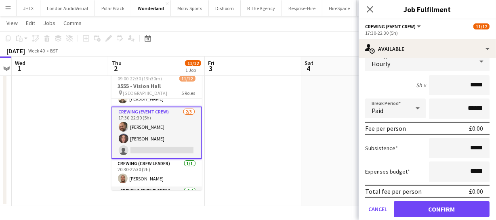
scroll to position [147, 0]
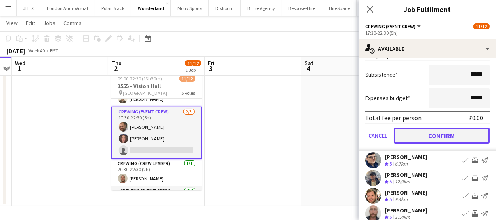
click at [446, 134] on button "Confirm" at bounding box center [442, 136] width 96 height 16
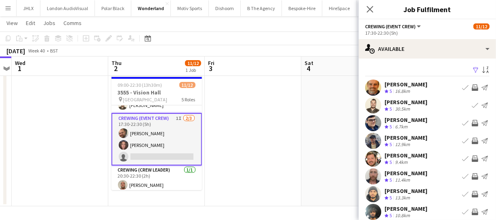
scroll to position [0, 0]
click at [471, 141] on app-icon "Invite crew" at bounding box center [474, 141] width 6 height 6
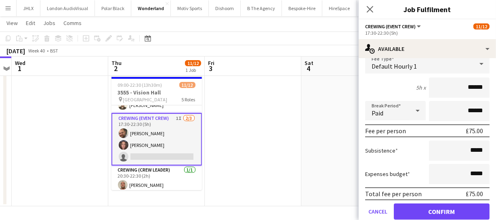
scroll to position [110, 0]
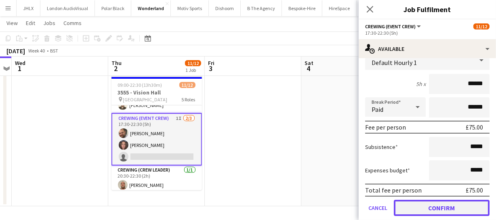
click at [457, 206] on button "Confirm" at bounding box center [442, 208] width 96 height 16
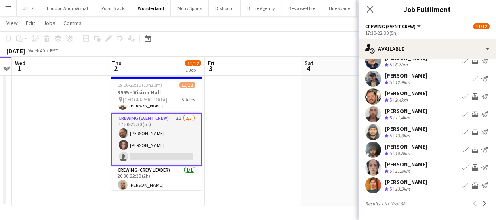
scroll to position [63, 0]
click at [471, 97] on app-icon "Invite crew" at bounding box center [474, 96] width 6 height 6
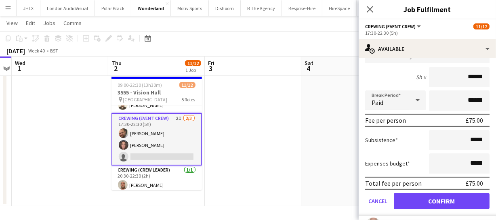
scroll to position [136, 0]
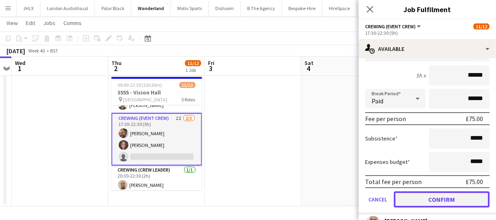
click at [450, 195] on button "Confirm" at bounding box center [442, 199] width 96 height 16
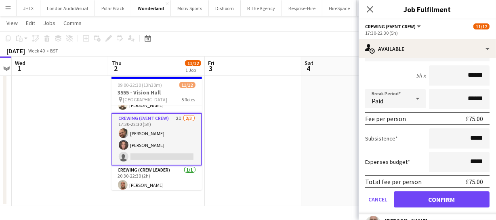
scroll to position [63, 0]
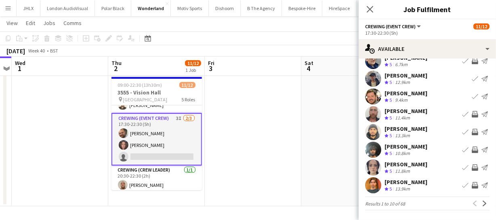
click at [471, 111] on app-icon "Invite crew" at bounding box center [474, 114] width 6 height 6
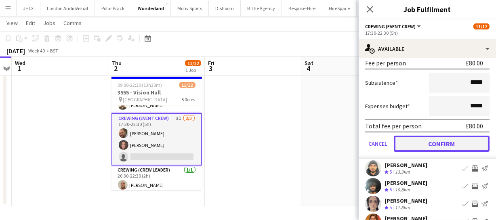
click at [464, 141] on button "Confirm" at bounding box center [442, 144] width 96 height 16
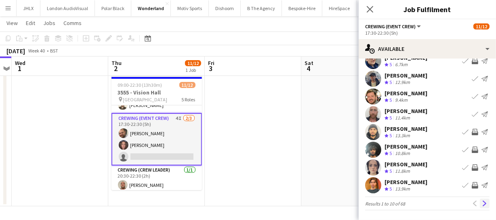
click at [482, 203] on app-icon "Next" at bounding box center [485, 204] width 6 height 6
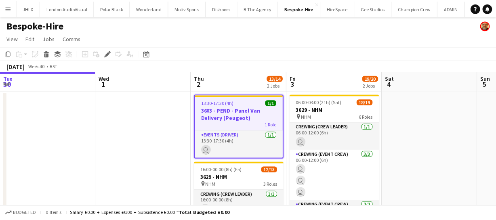
scroll to position [0, 278]
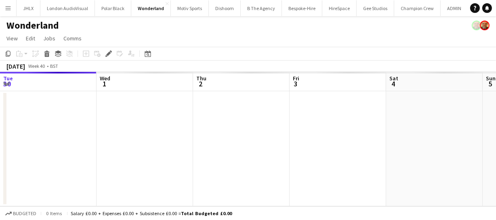
scroll to position [0, 278]
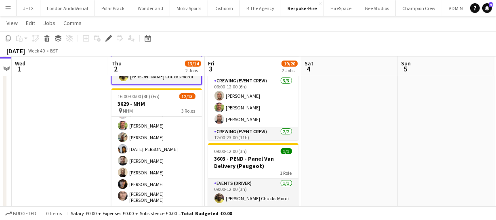
scroll to position [108, 0]
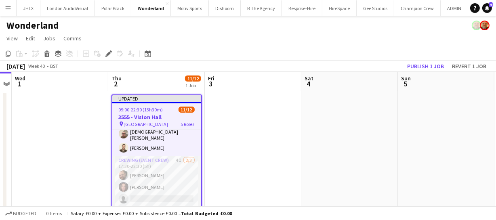
scroll to position [73, 0]
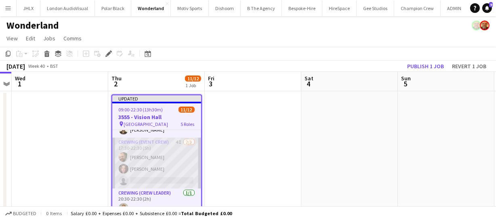
click at [129, 173] on app-card-role "Crewing (Event Crew) 4I [DATE] 17:30-22:30 (5h) [PERSON_NAME] [PERSON_NAME] sin…" at bounding box center [156, 163] width 89 height 51
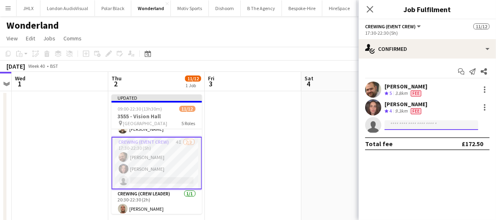
click at [400, 123] on input at bounding box center [431, 125] width 94 height 10
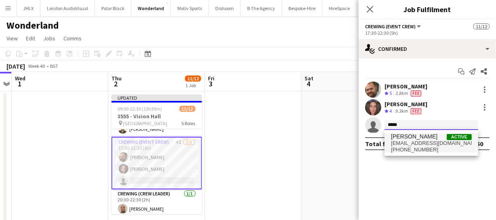
type input "*****"
click at [421, 142] on span "[EMAIL_ADDRESS][DOMAIN_NAME]" at bounding box center [431, 143] width 81 height 6
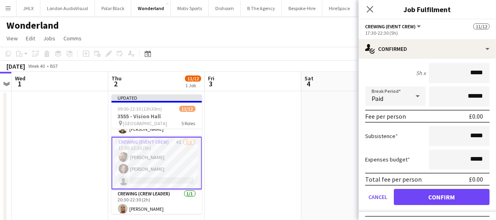
scroll to position [110, 0]
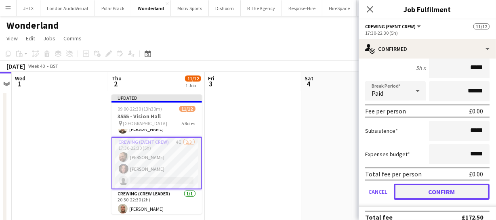
click at [447, 193] on button "Confirm" at bounding box center [442, 192] width 96 height 16
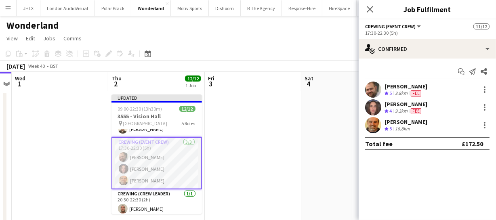
scroll to position [0, 0]
click at [483, 128] on div at bounding box center [485, 125] width 10 height 10
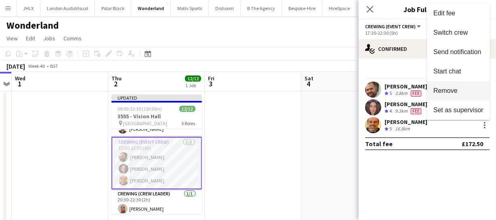
click at [456, 84] on button "Remove" at bounding box center [458, 90] width 63 height 19
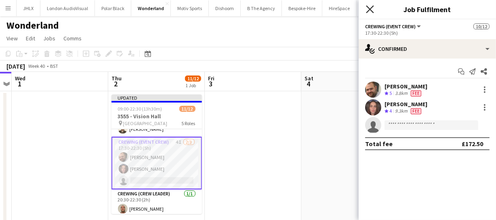
click at [370, 12] on icon "Close pop-in" at bounding box center [370, 9] width 8 height 8
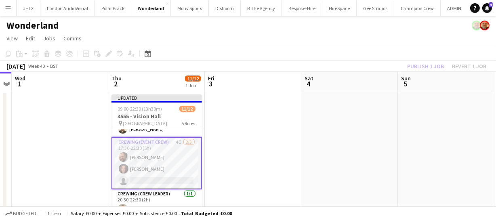
click at [164, 162] on app-card-role "Crewing (Event Crew) 4I 2/3 17:30-22:30 (5h) Ben Turner Jekaterina Berezina sin…" at bounding box center [156, 163] width 90 height 52
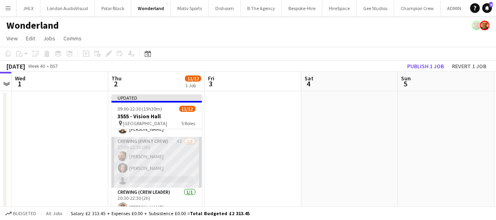
click at [165, 159] on app-card-role "Crewing (Event Crew) 4I 2/3 17:30-22:30 (5h) Ben Turner Jekaterina Berezina sin…" at bounding box center [156, 162] width 90 height 51
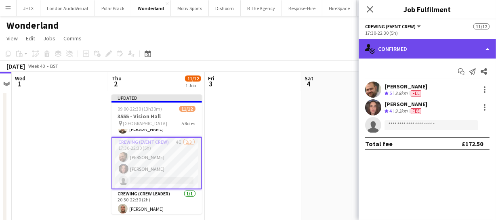
click at [419, 51] on div "single-neutral-actions-check-2 Confirmed" at bounding box center [426, 48] width 137 height 19
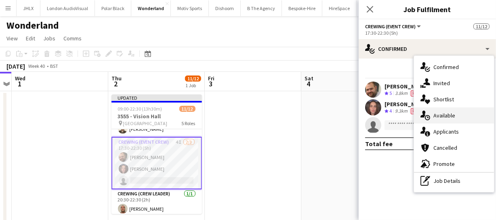
click at [441, 114] on span "Available" at bounding box center [444, 115] width 22 height 7
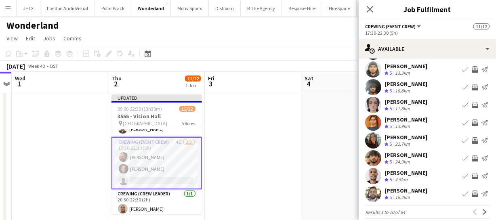
scroll to position [63, 0]
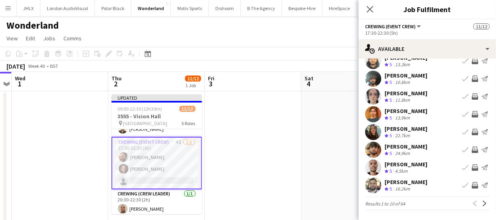
click at [471, 81] on app-icon "Invite crew" at bounding box center [474, 78] width 6 height 6
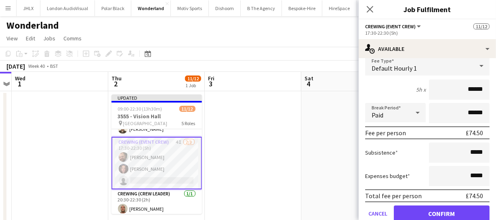
scroll to position [173, 0]
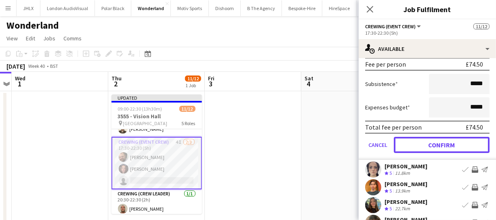
click at [448, 145] on button "Confirm" at bounding box center [442, 145] width 96 height 16
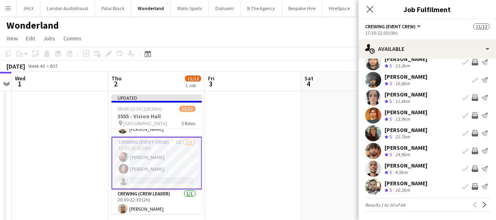
scroll to position [63, 0]
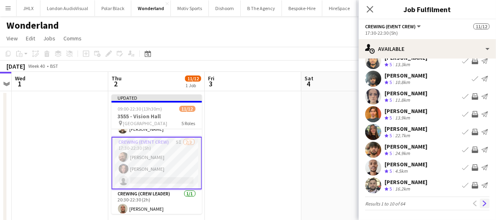
click at [482, 205] on app-icon "Next" at bounding box center [485, 204] width 6 height 6
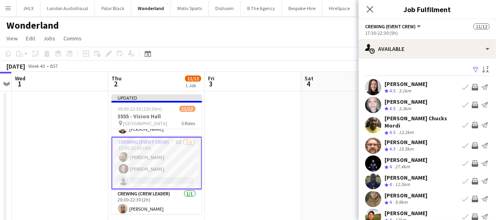
scroll to position [0, 0]
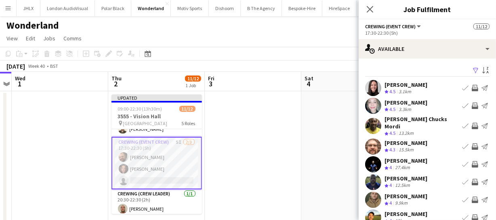
click at [471, 87] on app-icon "Invite crew" at bounding box center [474, 88] width 6 height 6
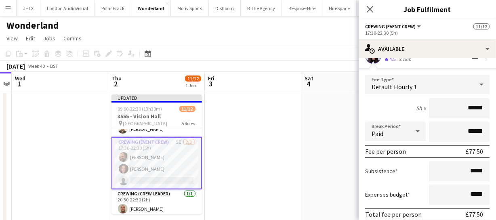
scroll to position [110, 0]
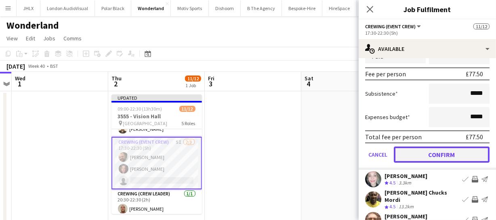
click at [462, 154] on button "Confirm" at bounding box center [442, 155] width 96 height 16
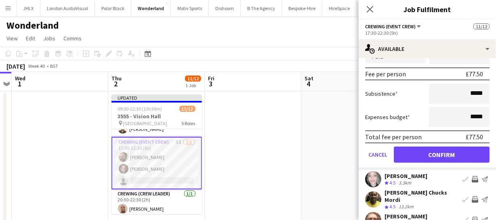
scroll to position [63, 0]
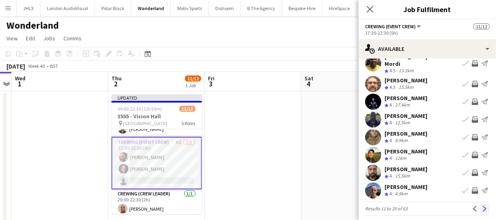
click at [483, 204] on button "Next" at bounding box center [485, 209] width 10 height 10
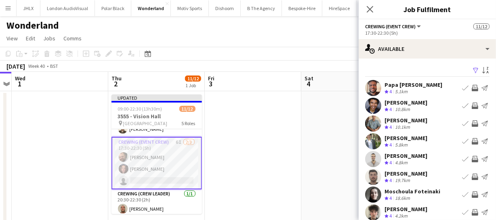
click at [471, 141] on app-icon "Invite crew" at bounding box center [474, 141] width 6 height 6
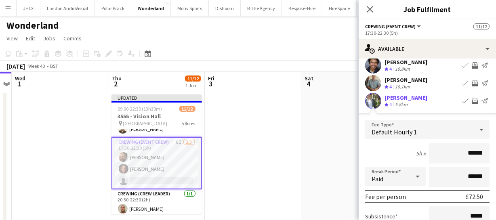
scroll to position [147, 0]
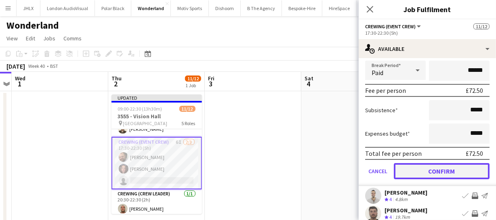
click at [461, 170] on button "Confirm" at bounding box center [442, 171] width 96 height 16
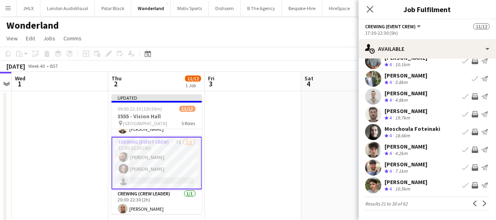
scroll to position [0, 0]
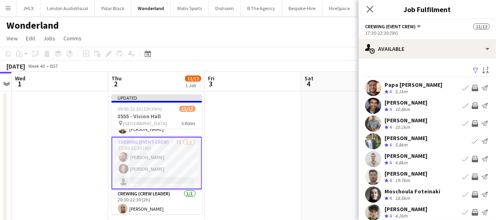
click at [471, 177] on app-icon "Invite crew" at bounding box center [474, 177] width 6 height 6
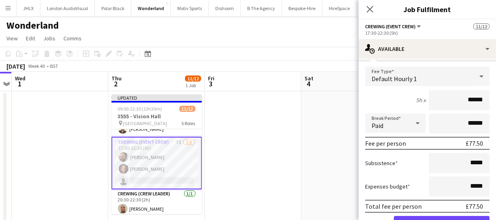
scroll to position [203, 0]
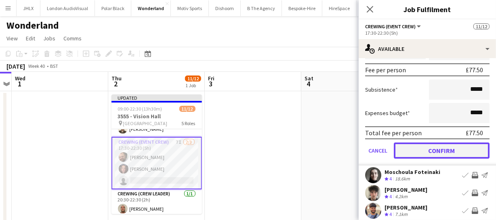
click at [449, 151] on button "Confirm" at bounding box center [442, 150] width 96 height 16
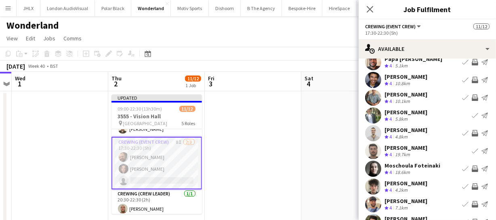
scroll to position [63, 0]
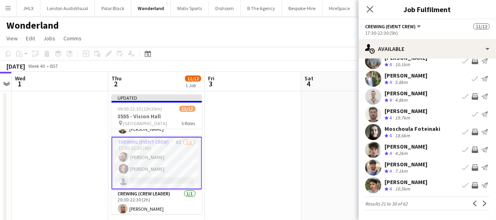
click at [471, 168] on app-icon "Invite crew" at bounding box center [474, 167] width 6 height 6
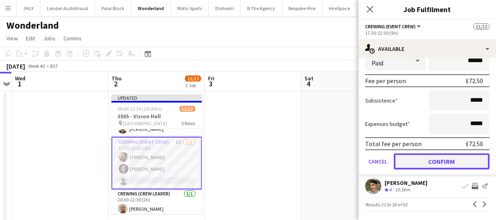
click at [462, 163] on button "Confirm" at bounding box center [442, 161] width 96 height 16
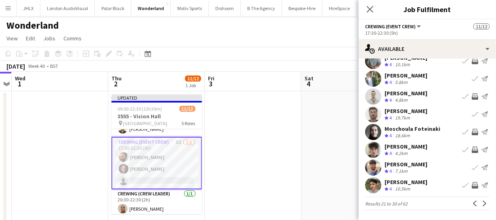
click at [471, 183] on app-icon "Invite crew" at bounding box center [474, 185] width 6 height 6
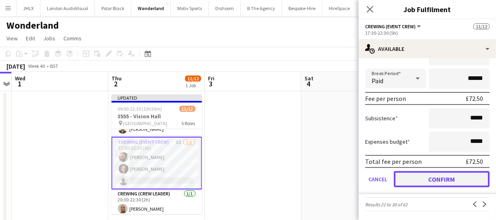
click at [467, 177] on button "Confirm" at bounding box center [442, 179] width 96 height 16
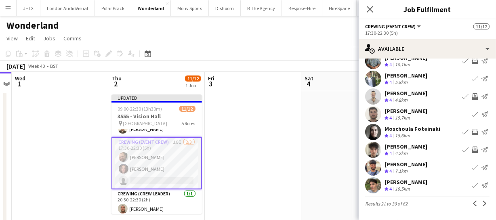
scroll to position [0, 0]
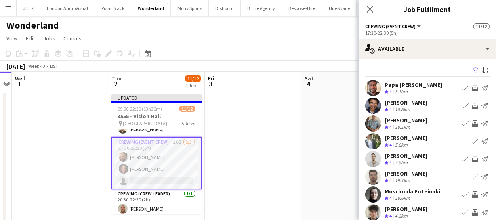
click at [471, 87] on app-icon "Invite crew" at bounding box center [474, 88] width 6 height 6
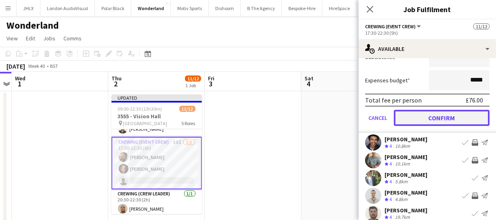
click at [456, 116] on button "Confirm" at bounding box center [442, 118] width 96 height 16
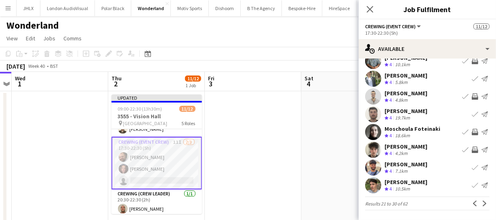
scroll to position [63, 0]
click at [482, 205] on app-icon "Next" at bounding box center [485, 204] width 6 height 6
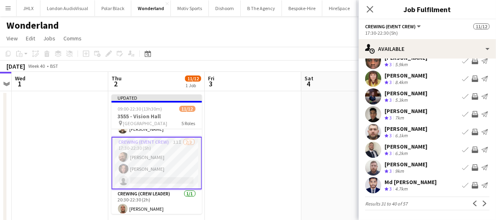
click at [471, 129] on app-icon "Invite crew" at bounding box center [474, 132] width 6 height 6
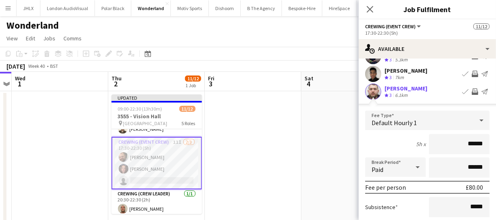
scroll to position [209, 0]
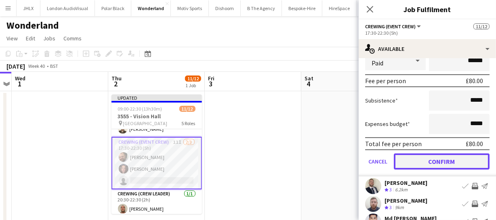
click at [464, 161] on button "Confirm" at bounding box center [442, 161] width 96 height 16
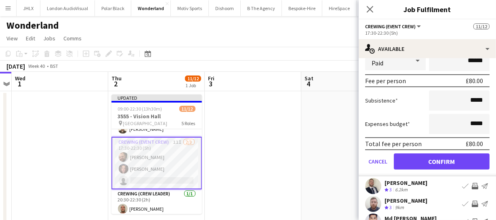
scroll to position [0, 0]
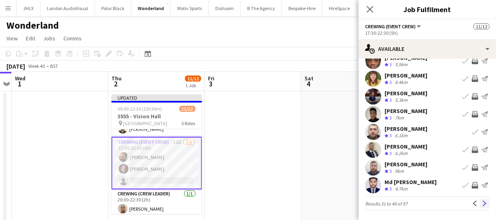
click at [482, 201] on app-icon "Next" at bounding box center [485, 204] width 6 height 6
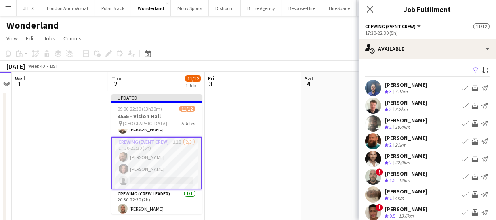
click at [471, 125] on app-icon "Invite crew" at bounding box center [474, 123] width 6 height 6
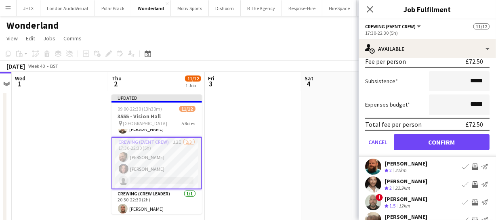
scroll to position [183, 0]
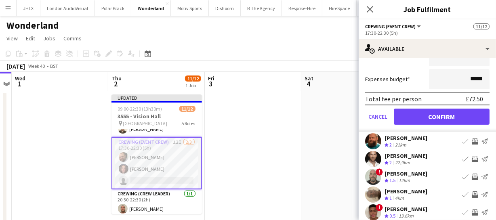
click at [471, 139] on app-icon "Invite crew" at bounding box center [474, 141] width 6 height 6
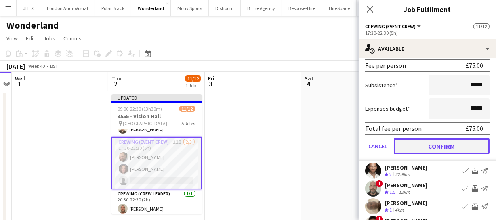
click at [447, 145] on button "Confirm" at bounding box center [442, 146] width 96 height 16
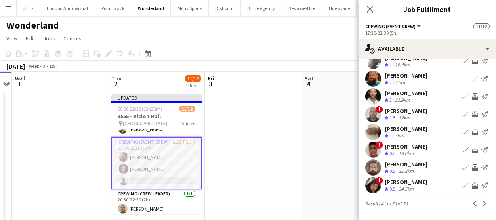
scroll to position [63, 0]
click at [482, 201] on app-icon "Next" at bounding box center [485, 204] width 6 height 6
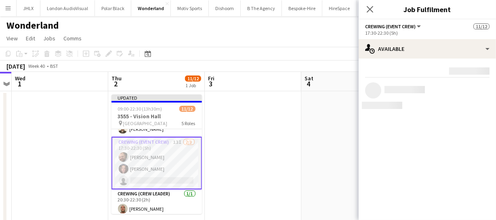
scroll to position [0, 0]
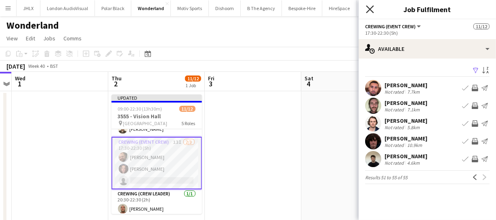
click at [373, 10] on icon "Close pop-in" at bounding box center [370, 9] width 8 height 8
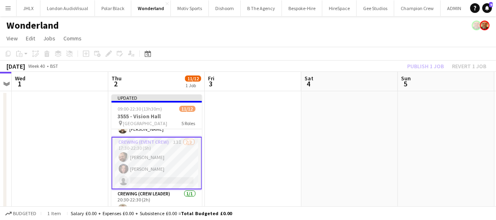
click at [427, 70] on div "Publish 1 job Revert 1 job" at bounding box center [446, 66] width 98 height 10
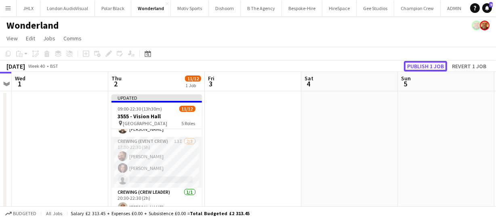
click at [426, 67] on button "Publish 1 job" at bounding box center [425, 66] width 43 height 10
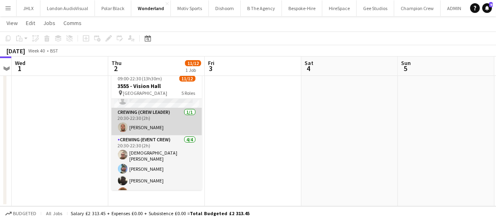
scroll to position [128, 0]
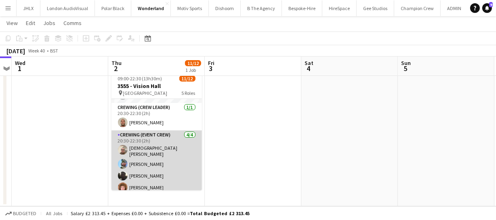
click at [154, 147] on app-card-role "Crewing (Event Crew) 4/4 20:30-22:30 (2h) Christian Skinner Liam Kinsella Louie…" at bounding box center [156, 162] width 90 height 65
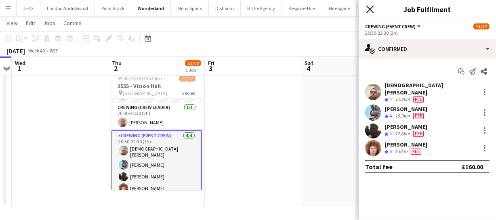
click at [370, 9] on icon at bounding box center [370, 9] width 8 height 8
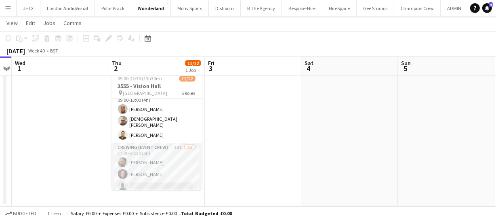
scroll to position [36, 0]
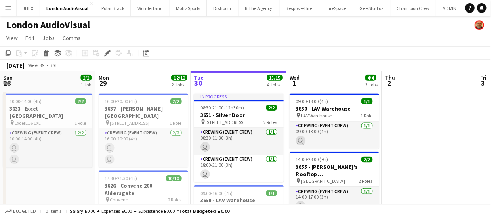
scroll to position [0, 278]
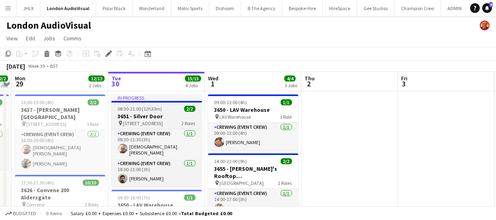
click at [138, 113] on h3 "3651 - Silver Door" at bounding box center [156, 116] width 90 height 7
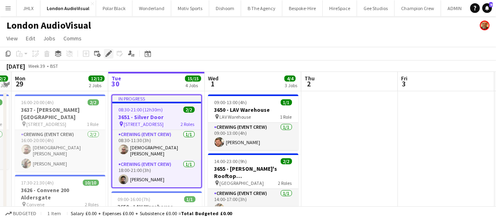
click at [110, 52] on icon at bounding box center [111, 51] width 2 height 2
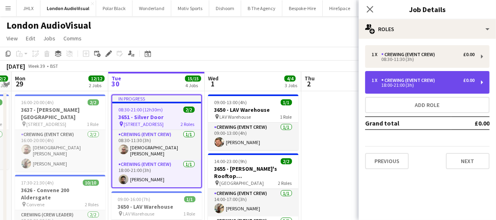
click at [409, 79] on div "Crewing (Event Crew)" at bounding box center [409, 80] width 57 height 6
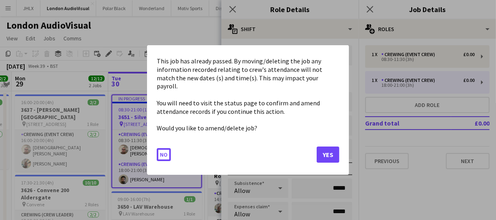
drag, startPoint x: 253, startPoint y: 78, endPoint x: 184, endPoint y: 82, distance: 69.5
click at [326, 151] on button "Yes" at bounding box center [327, 155] width 23 height 16
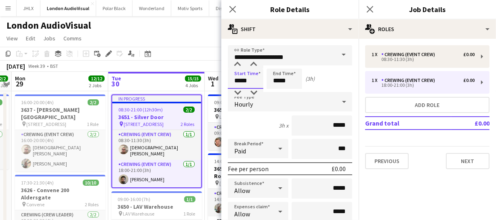
drag, startPoint x: 253, startPoint y: 80, endPoint x: 143, endPoint y: 81, distance: 110.2
type input "*****"
click at [233, 8] on icon "Close pop-in" at bounding box center [232, 9] width 8 height 8
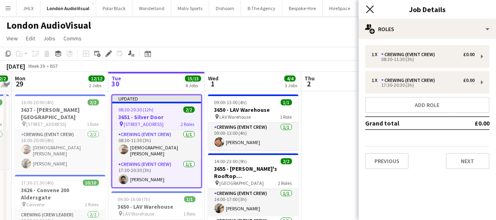
click at [372, 11] on icon at bounding box center [370, 9] width 8 height 8
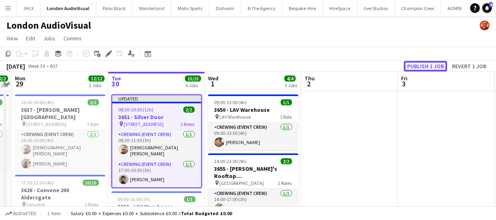
click at [420, 63] on button "Publish 1 job" at bounding box center [425, 66] width 43 height 10
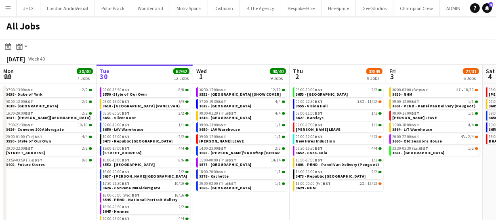
scroll to position [0, 196]
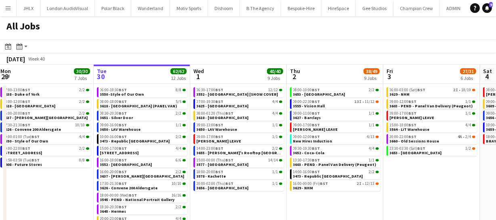
click at [416, 186] on app-calendar-viewport "Sat 27 35/39 6 Jobs Sun 28 26/26 8 Jobs Mon 29 30/30 7 Jobs Tue 30 62/62 12 Job…" at bounding box center [248, 146] width 496 height 163
click at [312, 102] on span "09:00-22:30 BST" at bounding box center [306, 102] width 27 height 4
click at [315, 106] on span "3555 - Vision Hall" at bounding box center [309, 105] width 32 height 5
click at [321, 184] on span "BST" at bounding box center [324, 183] width 8 height 5
click at [320, 106] on span "3555 - Vision Hall" at bounding box center [309, 105] width 32 height 5
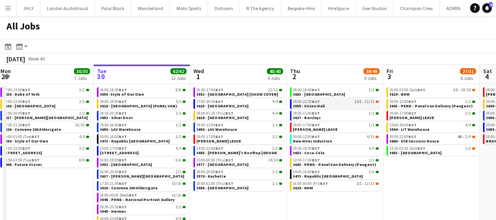
click at [327, 105] on link "09:00-22:30 BST 13I • 11/12 3555 - [GEOGRAPHIC_DATA]" at bounding box center [336, 103] width 86 height 9
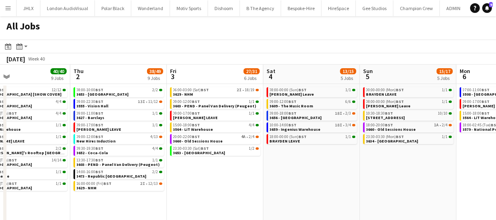
scroll to position [0, 224]
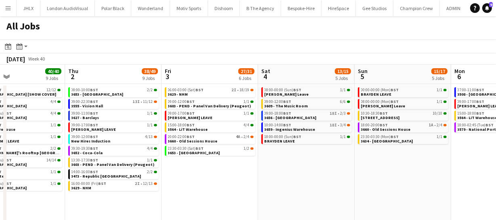
drag, startPoint x: 436, startPoint y: 168, endPoint x: 214, endPoint y: 167, distance: 221.6
click at [214, 167] on app-calendar-viewport "Mon 29 30/30 7 Jobs Tue 30 62/62 12 Jobs Wed 1 40/40 9 Jobs Thu 2 38/49 9 Jobs …" at bounding box center [248, 146] width 496 height 163
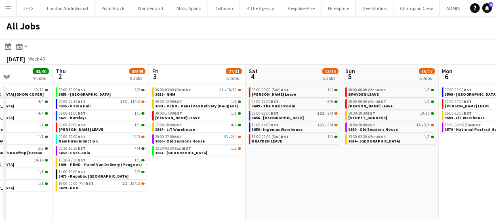
drag, startPoint x: 341, startPoint y: 173, endPoint x: 329, endPoint y: 172, distance: 12.5
click at [329, 172] on app-calendar-viewport "Mon 29 30/30 7 Jobs Tue 30 62/62 12 Jobs Wed 1 40/40 9 Jobs Thu 2 38/49 9 Jobs …" at bounding box center [248, 146] width 496 height 163
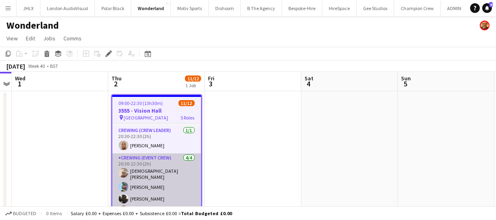
scroll to position [92, 0]
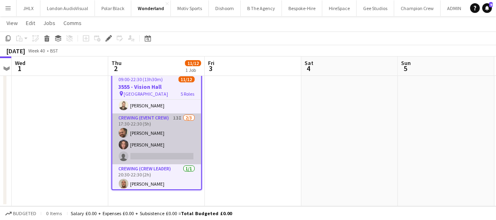
scroll to position [56, 0]
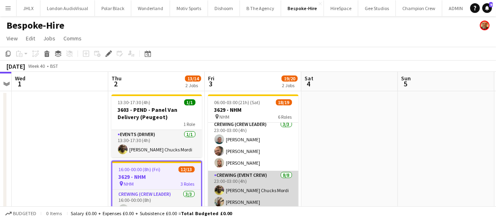
scroll to position [115, 0]
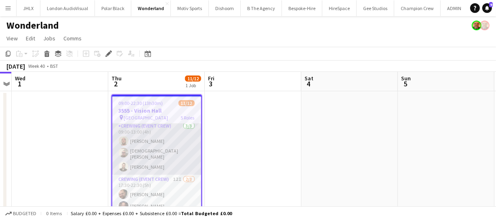
scroll to position [73, 0]
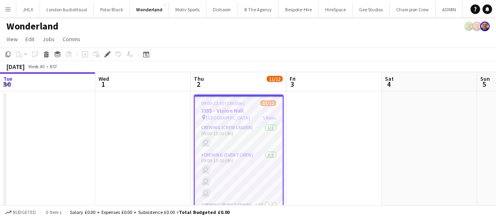
scroll to position [0, 278]
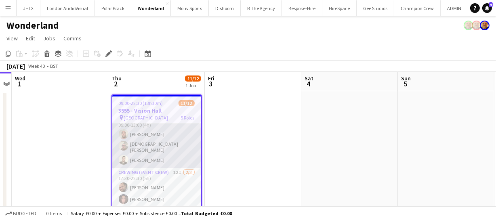
click at [168, 142] on app-card-role "Crewing (Event Crew) 3/3 09:00-13:00 (4h) Stephen Lyle Christian Skinner Christ…" at bounding box center [156, 141] width 89 height 53
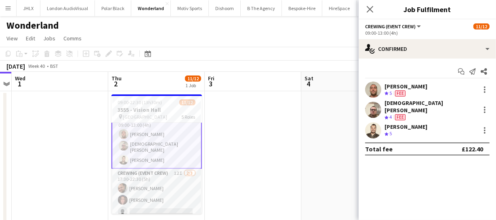
scroll to position [37, 0]
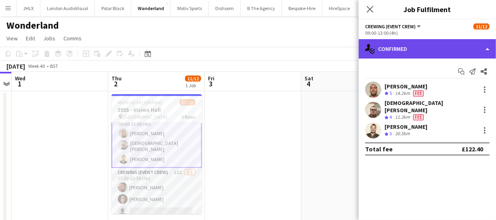
click at [417, 49] on div "single-neutral-actions-check-2 Confirmed" at bounding box center [426, 48] width 137 height 19
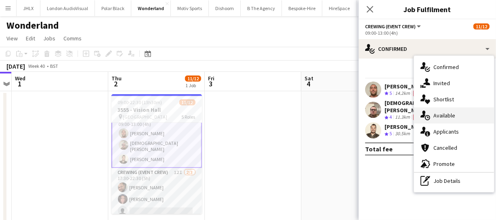
click at [454, 113] on span "Available" at bounding box center [444, 115] width 22 height 7
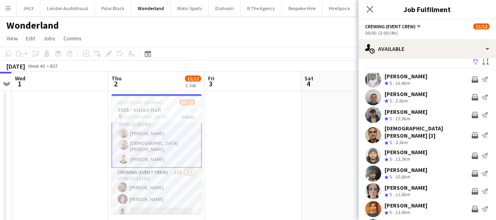
scroll to position [0, 0]
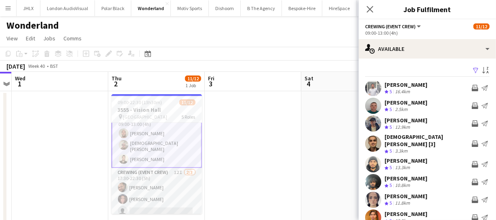
click at [377, 88] on app-user-avatar at bounding box center [373, 88] width 16 height 16
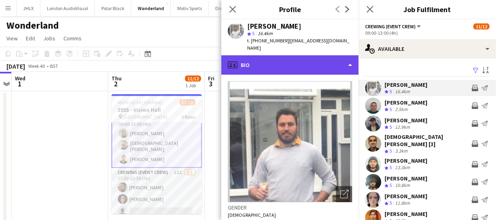
click at [314, 63] on div "profile Bio" at bounding box center [289, 64] width 137 height 19
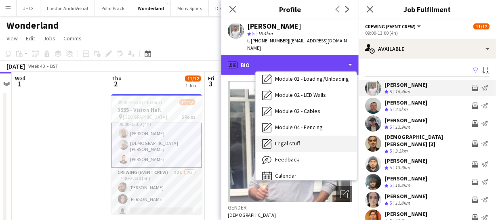
scroll to position [172, 0]
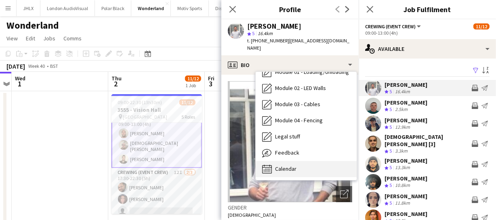
click at [308, 161] on div "Calendar Calendar" at bounding box center [306, 169] width 101 height 16
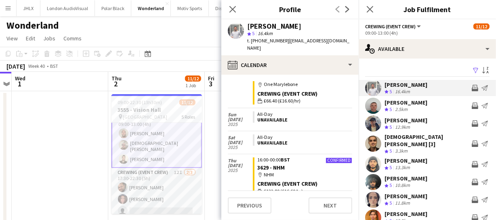
scroll to position [844, 0]
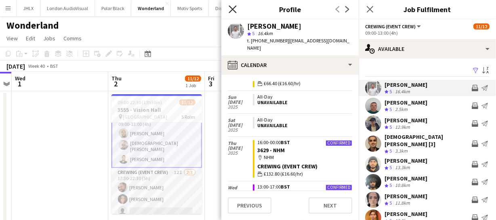
click at [229, 8] on icon "Close pop-in" at bounding box center [232, 9] width 8 height 8
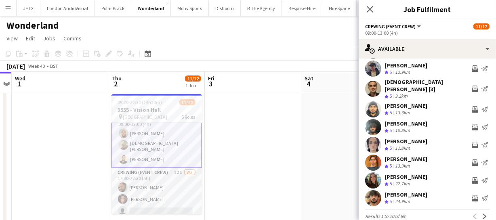
scroll to position [63, 0]
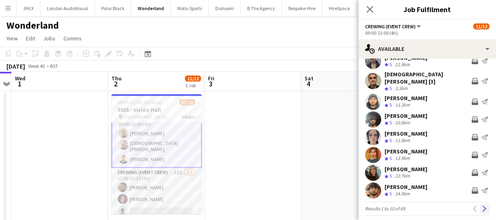
click at [480, 204] on button "Next" at bounding box center [485, 209] width 10 height 10
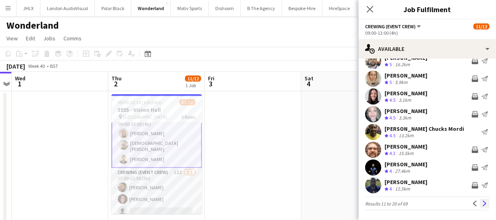
click at [482, 201] on app-icon "Next" at bounding box center [485, 204] width 6 height 6
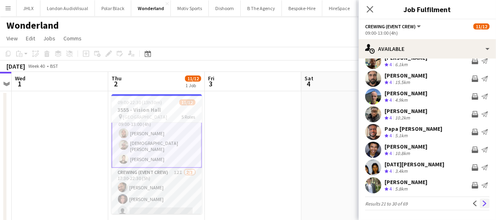
click at [480, 199] on button "Next" at bounding box center [485, 204] width 10 height 10
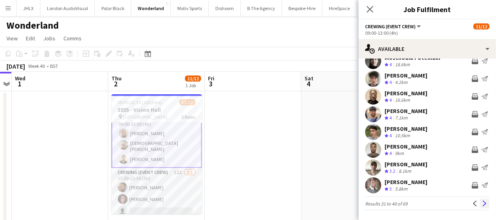
click at [482, 202] on app-icon "Next" at bounding box center [485, 204] width 6 height 6
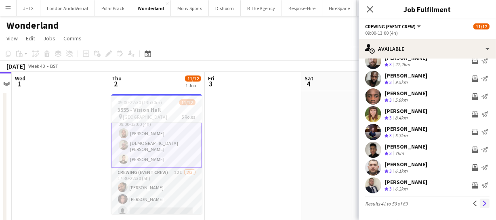
click at [482, 201] on app-icon "Next" at bounding box center [485, 204] width 6 height 6
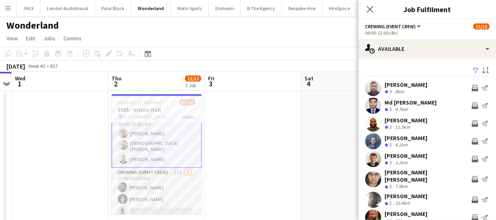
scroll to position [0, 0]
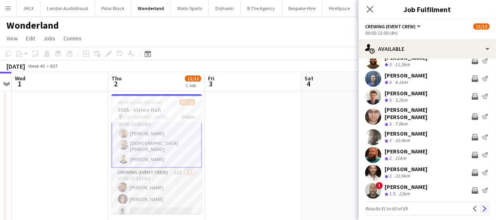
click at [482, 206] on app-icon "Next" at bounding box center [485, 209] width 6 height 6
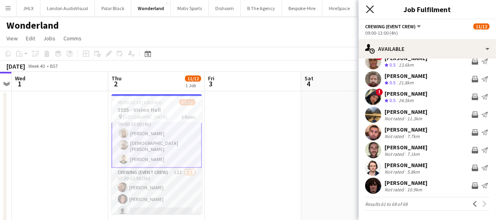
click at [367, 10] on icon "Close pop-in" at bounding box center [370, 9] width 8 height 8
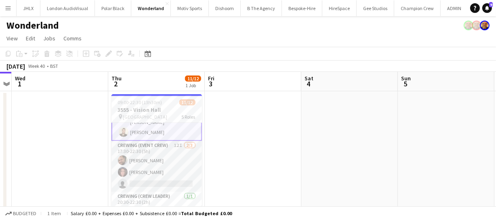
scroll to position [74, 0]
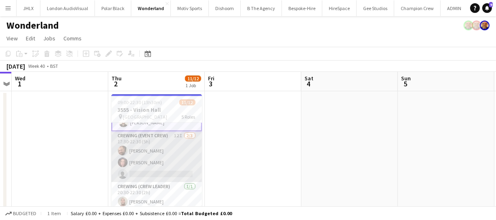
click at [165, 152] on app-card-role "Crewing (Event Crew) 12I 2/3 17:30-22:30 (5h) Ben Turner Jekaterina Berezina si…" at bounding box center [156, 156] width 90 height 51
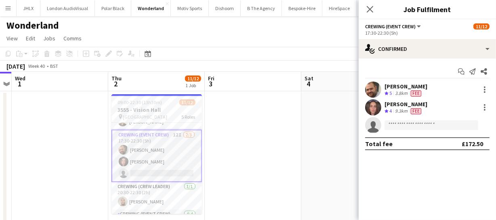
scroll to position [73, 0]
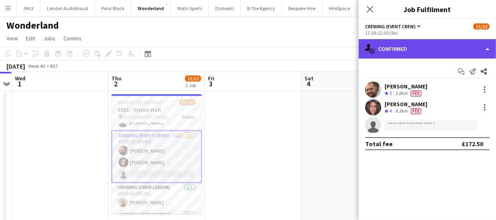
click at [405, 54] on div "single-neutral-actions-check-2 Confirmed" at bounding box center [426, 48] width 137 height 19
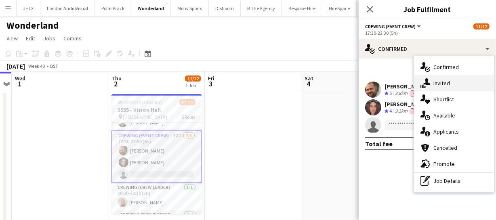
click at [454, 88] on div "single-neutral-actions-share-1 Invited" at bounding box center [454, 83] width 80 height 16
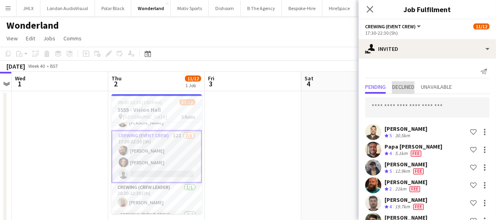
click at [400, 91] on span "Declined" at bounding box center [403, 88] width 22 height 12
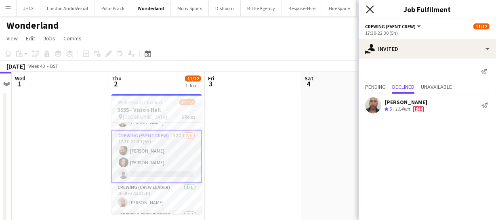
click at [367, 12] on icon at bounding box center [370, 9] width 8 height 8
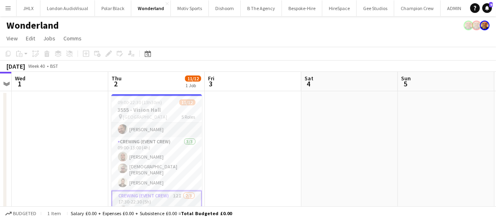
scroll to position [0, 0]
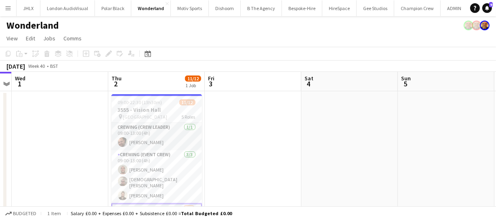
click at [261, 157] on app-date-cell at bounding box center [253, 160] width 96 height 139
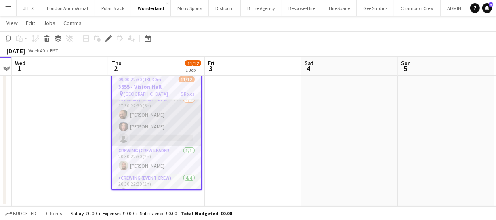
scroll to position [73, 0]
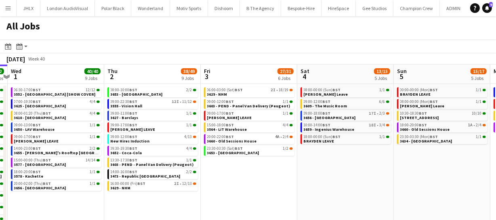
scroll to position [0, 222]
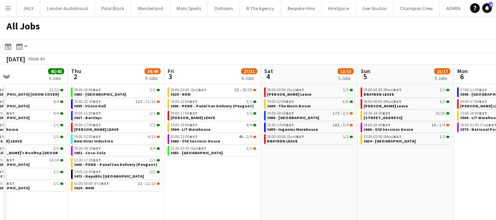
drag, startPoint x: 410, startPoint y: 179, endPoint x: 206, endPoint y: 169, distance: 204.9
click at [206, 169] on app-calendar-viewport "Mon 29 30/30 7 Jobs Tue 30 62/62 12 Jobs Wed 1 40/40 9 Jobs Thu 2 38/49 9 Jobs …" at bounding box center [248, 146] width 496 height 163
click at [294, 119] on span "3656 - [GEOGRAPHIC_DATA]" at bounding box center [293, 117] width 52 height 5
click at [299, 129] on span "3659 - Ingenius Warehouse" at bounding box center [292, 129] width 51 height 5
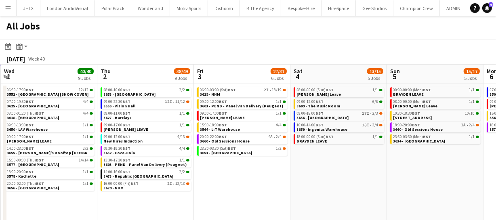
scroll to position [0, 177]
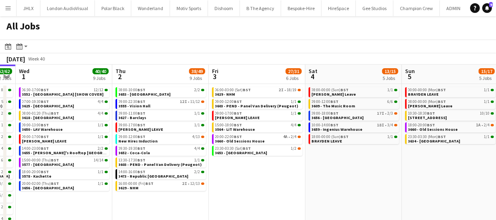
drag, startPoint x: 266, startPoint y: 170, endPoint x: 310, endPoint y: 175, distance: 44.6
click at [310, 175] on app-calendar-viewport "Mon 29 30/30 7 Jobs Tue 30 62/62 12 Jobs Wed 1 40/40 9 Jobs Thu 2 38/49 9 Jobs …" at bounding box center [248, 146] width 496 height 163
click at [356, 174] on app-date-cell "08:00-00:00 (Sun) BST 1/1 [PERSON_NAME] Leave 09:00-12:00 BST 6/6 3609 - The Mu…" at bounding box center [353, 156] width 96 height 144
drag, startPoint x: 302, startPoint y: 174, endPoint x: 316, endPoint y: 176, distance: 14.7
click at [313, 176] on app-calendar-viewport "Mon 29 30/30 7 Jobs Tue 30 62/62 12 Jobs Wed 1 40/40 9 Jobs Thu 2 38/49 9 Jobs …" at bounding box center [248, 146] width 496 height 163
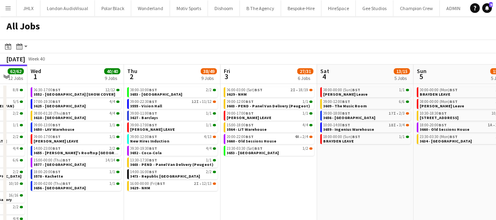
click at [327, 177] on app-calendar-viewport "Mon 29 30/30 7 Jobs Tue 30 62/62 12 Jobs Wed 1 40/40 9 Jobs Thu 2 38/49 9 Jobs …" at bounding box center [248, 146] width 496 height 163
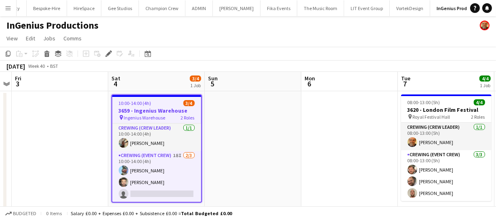
scroll to position [0, 255]
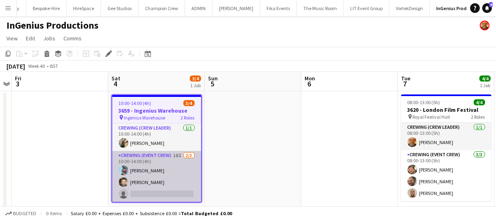
click at [162, 181] on app-card-role "Crewing (Event Crew) 18I [DATE] 10:00-14:00 (4h) [PERSON_NAME] [PERSON_NAME] si…" at bounding box center [156, 176] width 89 height 51
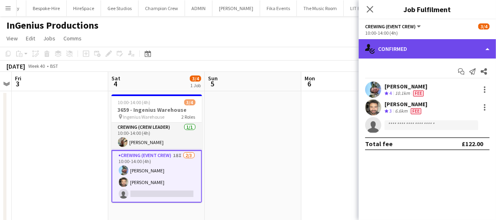
click at [411, 43] on div "single-neutral-actions-check-2 Confirmed" at bounding box center [426, 48] width 137 height 19
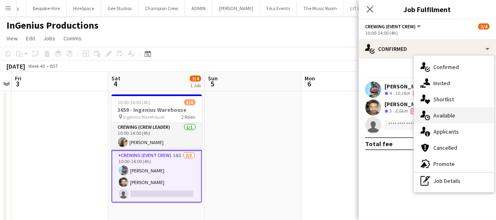
click at [453, 108] on div "single-neutral-actions-upload Available" at bounding box center [454, 115] width 80 height 16
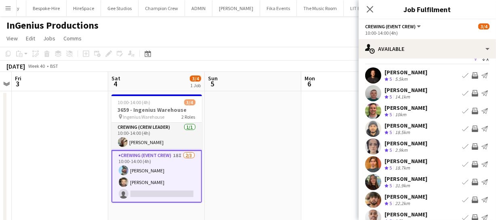
scroll to position [0, 0]
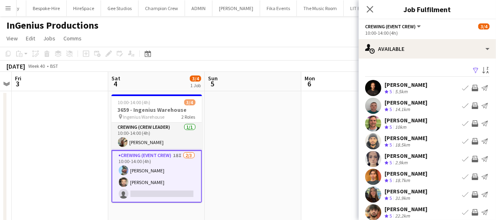
click at [471, 106] on app-icon "Invite crew" at bounding box center [474, 106] width 6 height 6
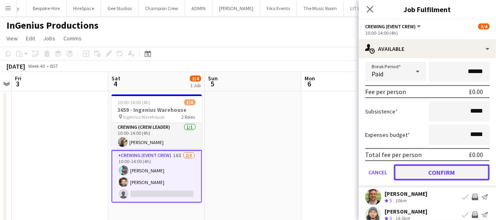
click at [447, 170] on button "Confirm" at bounding box center [442, 172] width 96 height 16
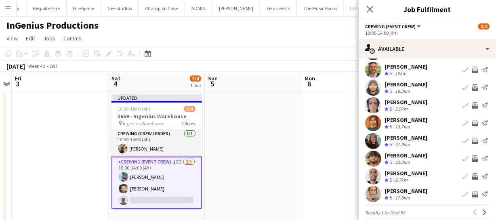
scroll to position [63, 0]
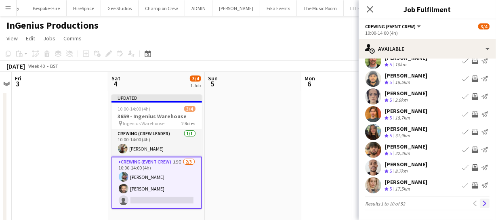
click at [482, 201] on app-icon "Next" at bounding box center [485, 204] width 6 height 6
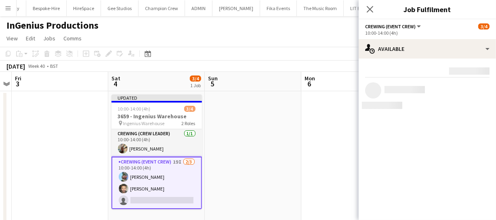
scroll to position [0, 0]
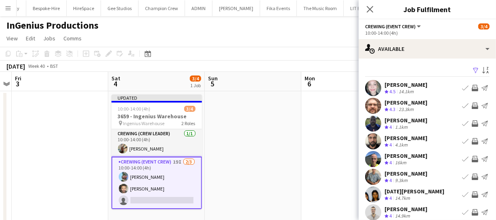
click at [471, 103] on app-icon "Invite crew" at bounding box center [474, 106] width 6 height 6
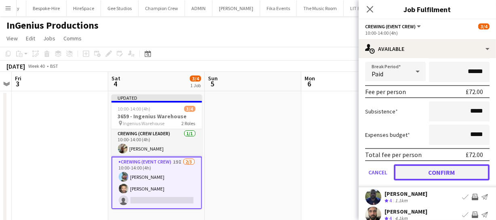
click at [461, 172] on button "Confirm" at bounding box center [442, 172] width 96 height 16
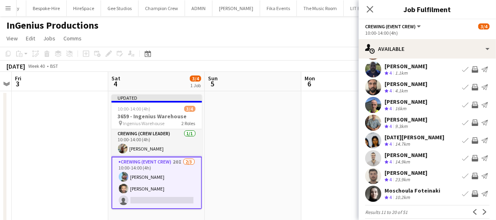
scroll to position [63, 0]
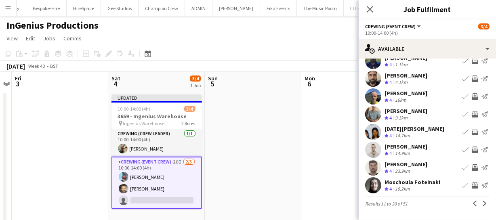
click at [471, 165] on app-icon "Invite crew" at bounding box center [474, 167] width 6 height 6
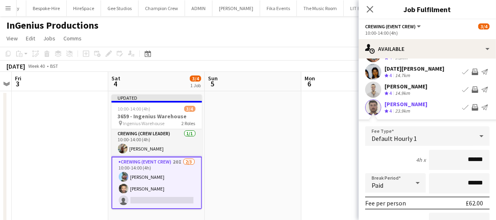
scroll to position [219, 0]
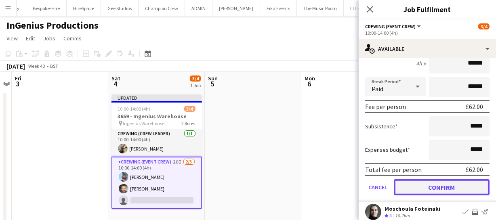
click at [463, 185] on button "Confirm" at bounding box center [442, 187] width 96 height 16
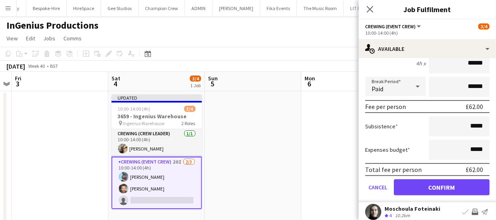
scroll to position [63, 0]
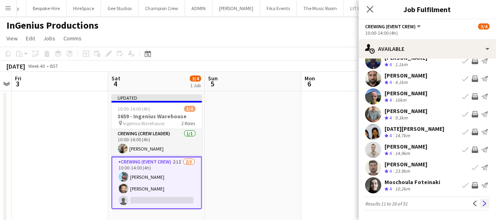
click at [482, 203] on app-icon "Next" at bounding box center [485, 204] width 6 height 6
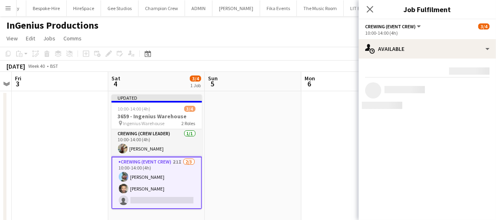
scroll to position [0, 0]
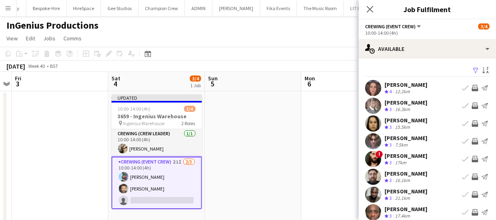
click at [471, 105] on app-icon "Invite crew" at bounding box center [474, 106] width 6 height 6
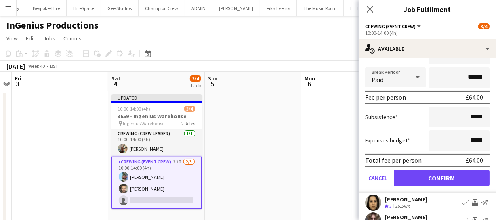
scroll to position [110, 0]
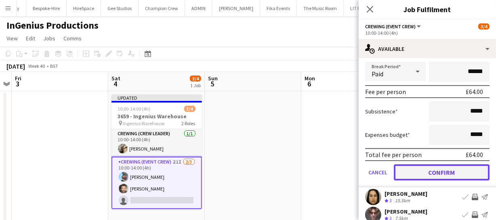
click at [468, 170] on button "Confirm" at bounding box center [442, 172] width 96 height 16
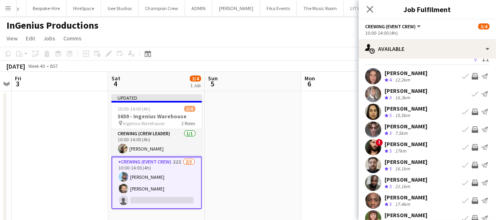
scroll to position [36, 0]
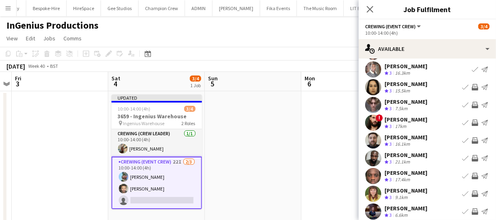
click at [471, 120] on app-icon "Invite crew" at bounding box center [474, 122] width 6 height 6
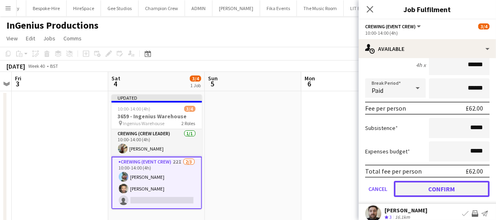
click at [465, 184] on button "Confirm" at bounding box center [442, 189] width 96 height 16
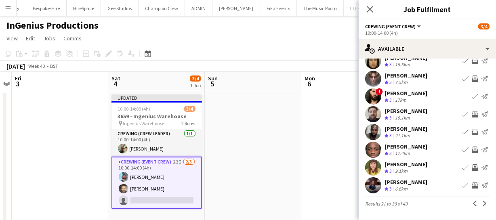
scroll to position [63, 0]
click at [482, 201] on app-icon "Next" at bounding box center [485, 204] width 6 height 6
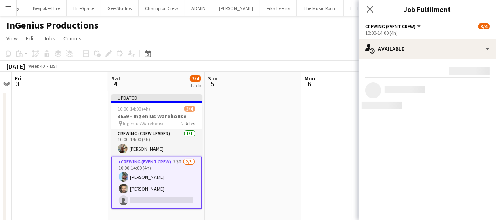
scroll to position [0, 0]
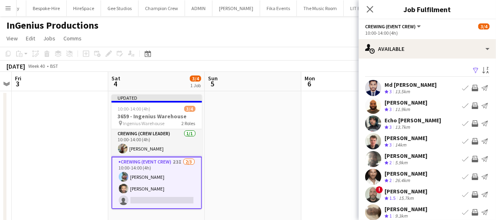
click at [471, 106] on app-icon "Invite crew" at bounding box center [474, 106] width 6 height 6
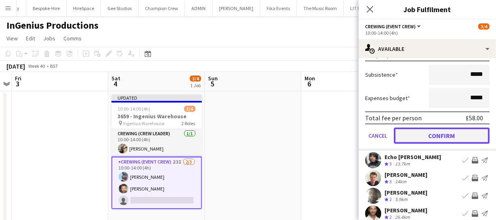
click at [465, 137] on button "Confirm" at bounding box center [442, 136] width 96 height 16
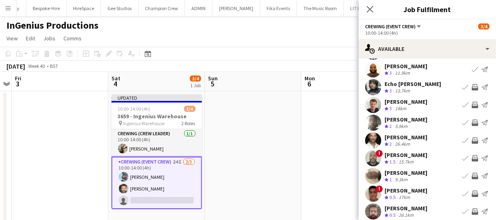
scroll to position [63, 0]
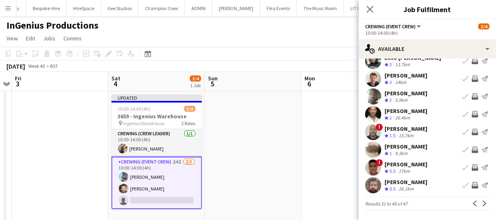
click at [471, 117] on app-icon "Invite crew" at bounding box center [474, 114] width 6 height 6
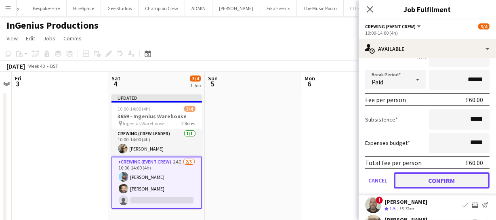
click at [461, 180] on button "Confirm" at bounding box center [442, 180] width 96 height 16
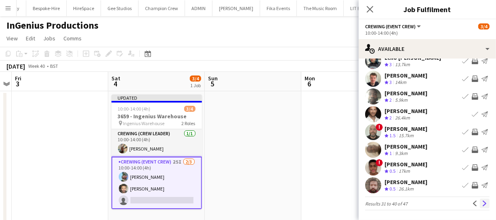
click at [482, 203] on button "Next" at bounding box center [485, 204] width 10 height 10
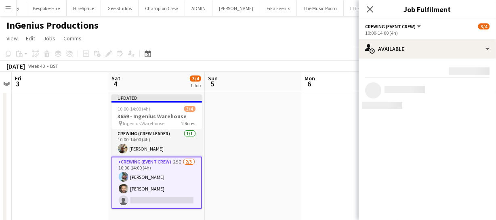
scroll to position [0, 0]
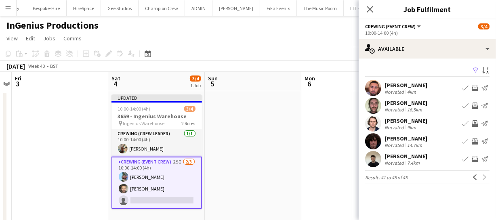
click at [379, 163] on app-user-avatar at bounding box center [373, 159] width 16 height 16
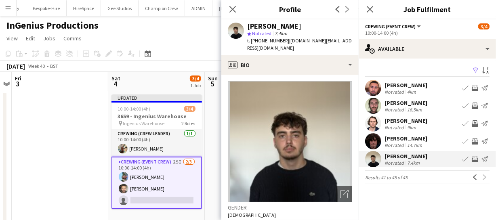
click at [377, 160] on app-user-avatar at bounding box center [373, 159] width 16 height 16
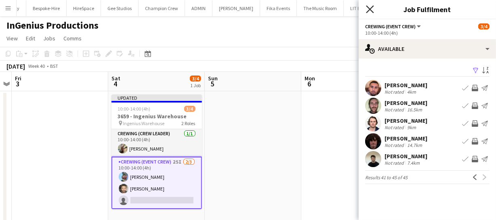
click at [368, 8] on icon "Close pop-in" at bounding box center [370, 9] width 8 height 8
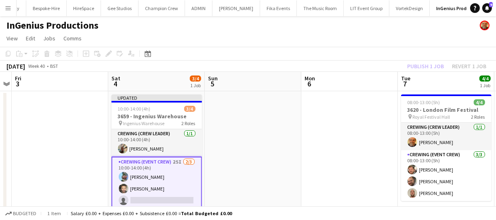
click at [432, 63] on div "Publish 1 job Revert 1 job" at bounding box center [446, 66] width 98 height 10
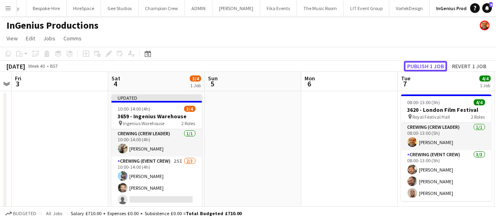
click at [432, 63] on button "Publish 1 job" at bounding box center [425, 66] width 43 height 10
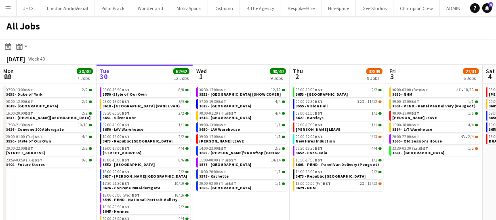
drag, startPoint x: 430, startPoint y: 177, endPoint x: 375, endPoint y: 174, distance: 55.4
click at [375, 175] on app-calendar-viewport "Sat 27 35/39 6 Jobs Sun 28 26/26 8 Jobs Mon 29 30/30 7 Jobs Tue 30 62/62 12 Job…" at bounding box center [248, 146] width 496 height 163
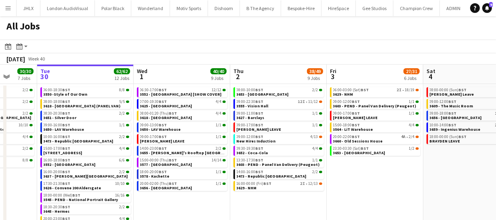
drag, startPoint x: 367, startPoint y: 175, endPoint x: 350, endPoint y: 173, distance: 17.0
click at [343, 174] on app-calendar-viewport "Sat 27 35/39 6 Jobs Sun 28 26/26 8 Jobs Mon 29 30/30 7 Jobs Tue 30 62/62 12 Job…" at bounding box center [248, 146] width 496 height 163
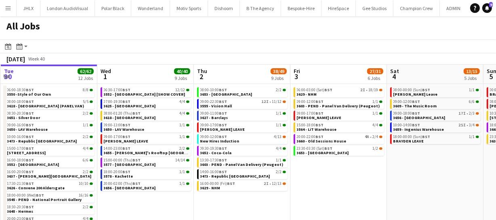
drag, startPoint x: 342, startPoint y: 178, endPoint x: 302, endPoint y: 177, distance: 40.4
click at [302, 177] on app-calendar-viewport "Sat 27 35/39 6 Jobs Sun 28 26/26 8 Jobs Mon 29 30/30 7 Jobs Tue 30 62/62 12 Job…" at bounding box center [248, 146] width 496 height 163
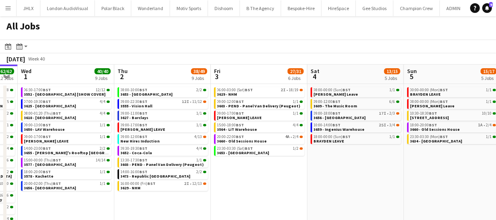
click at [315, 179] on app-calendar-viewport "Sat 27 35/39 6 Jobs Sun 28 26/26 8 Jobs Mon 29 30/30 7 Jobs Tue 30 62/62 12 Job…" at bounding box center [248, 146] width 496 height 163
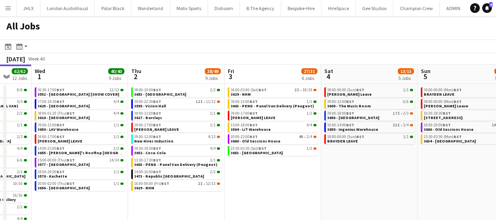
scroll to position [0, 250]
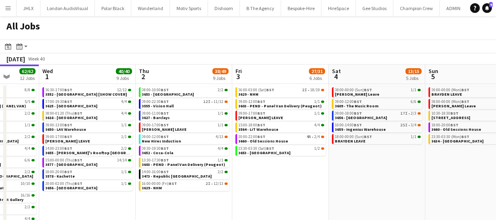
drag, startPoint x: 221, startPoint y: 187, endPoint x: 321, endPoint y: 185, distance: 100.1
click at [321, 185] on app-calendar-viewport "Sun 28 26/26 8 Jobs Mon 29 30/30 7 Jobs Tue 30 62/62 12 Jobs Wed 1 40/40 9 Jobs…" at bounding box center [248, 146] width 496 height 163
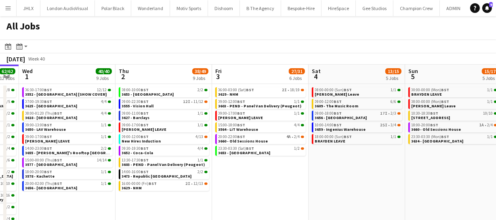
drag, startPoint x: 471, startPoint y: 177, endPoint x: 381, endPoint y: 176, distance: 89.6
click at [381, 176] on app-calendar-viewport "Sun 28 26/26 8 Jobs Mon 29 30/30 7 Jobs Tue 30 62/62 12 Jobs Wed 1 40/40 9 Jobs…" at bounding box center [248, 146] width 496 height 163
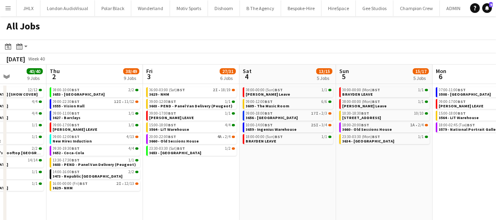
drag, startPoint x: 387, startPoint y: 175, endPoint x: 356, endPoint y: 170, distance: 31.4
click at [360, 171] on app-calendar-viewport "Sun 28 26/26 8 Jobs Mon 29 30/30 7 Jobs Tue 30 62/62 12 Jobs Wed 1 40/40 9 Jobs…" at bounding box center [248, 146] width 496 height 163
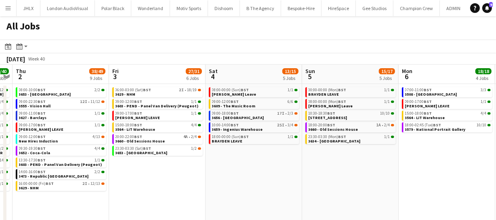
click at [283, 166] on app-calendar-viewport "Sun 28 26/26 8 Jobs Mon 29 30/30 7 Jobs Tue 30 62/62 12 Jobs Wed 1 40/40 9 Jobs…" at bounding box center [248, 146] width 496 height 163
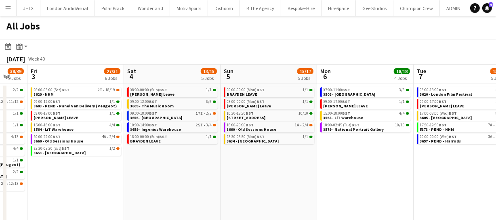
click at [275, 167] on app-calendar-viewport "Tue 30 62/62 12 Jobs Wed 1 40/40 9 Jobs Thu 2 38/49 9 Jobs Fri 3 27/31 6 Jobs S…" at bounding box center [248, 146] width 496 height 163
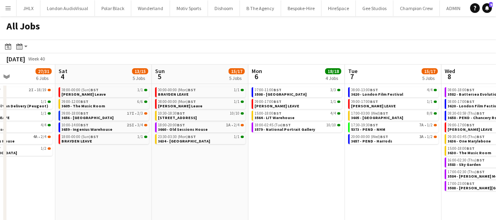
click at [245, 173] on app-all-jobs "All Jobs Date picker [DATE] [DATE] [DATE] M [DATE] T [DATE] W [DATE] T [DATE] F…" at bounding box center [248, 122] width 496 height 212
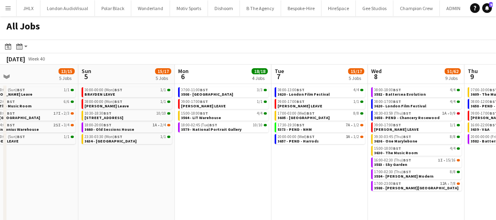
click at [305, 176] on app-date-cell "08:00-13:00 BST 4/4 3620 - London Film Festival 09:00-17:00 BST 1/1 ANDY LEAVE …" at bounding box center [319, 156] width 96 height 144
click at [302, 141] on span "3657 - PEND - Harrods" at bounding box center [298, 140] width 41 height 5
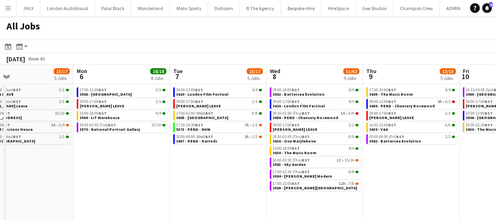
drag, startPoint x: 312, startPoint y: 159, endPoint x: 224, endPoint y: 163, distance: 88.1
click at [224, 163] on app-calendar-viewport "Thu 2 38/49 9 Jobs Fri 3 27/31 6 Jobs Sat 4 13/15 5 Jobs Sun 5 15/17 5 Jobs Mon…" at bounding box center [248, 146] width 496 height 163
click at [279, 169] on app-calendar-viewport "Thu 2 38/49 9 Jobs Fri 3 27/31 6 Jobs Sat 4 13/15 5 Jobs Sun 5 15/17 5 Jobs Mon…" at bounding box center [248, 146] width 496 height 163
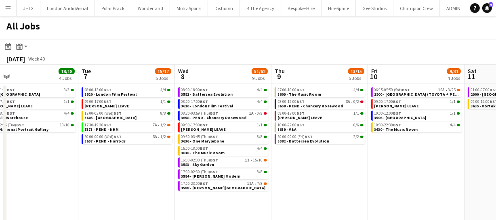
click at [266, 181] on app-calendar-viewport "Sat 4 13/15 5 Jobs Sun 5 15/17 5 Jobs Mon 6 18/18 4 Jobs Tue 7 15/17 5 Jobs Wed…" at bounding box center [248, 146] width 496 height 163
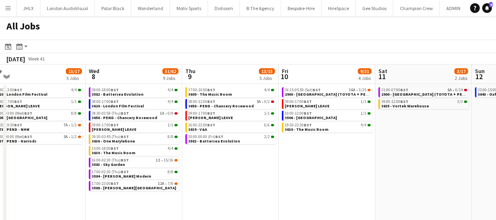
drag, startPoint x: 348, startPoint y: 183, endPoint x: 273, endPoint y: 187, distance: 74.8
click at [285, 185] on app-calendar-viewport "Sat 4 13/15 5 Jobs Sun 5 15/17 5 Jobs Mon 6 18/18 4 Jobs Tue 7 15/17 5 Jobs Wed…" at bounding box center [248, 146] width 496 height 163
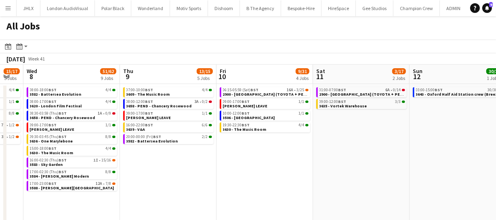
drag, startPoint x: 190, startPoint y: 195, endPoint x: 441, endPoint y: 147, distance: 255.6
click at [383, 155] on app-calendar-viewport "Sat 4 13/15 5 Jobs Sun 5 15/17 5 Jobs Mon 6 18/18 4 Jobs Tue 7 15/17 5 Jobs Wed…" at bounding box center [248, 146] width 496 height 163
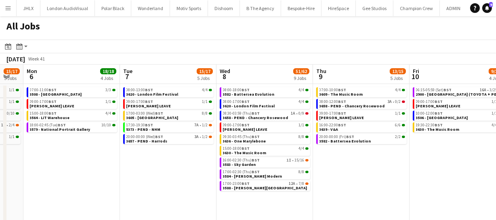
drag, startPoint x: 259, startPoint y: 168, endPoint x: 339, endPoint y: 156, distance: 80.8
click at [291, 164] on app-calendar-viewport "Sat 4 13/15 5 Jobs Sun 5 15/17 5 Jobs Mon 6 18/18 4 Jobs Tue 7 15/17 5 Jobs Wed…" at bounding box center [248, 146] width 496 height 163
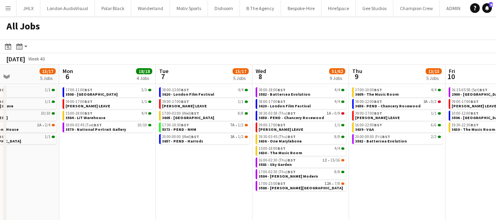
click at [297, 152] on app-calendar-viewport "Fri 3 27/31 6 Jobs Sat 4 13/15 5 Jobs Sun 5 15/17 5 Jobs Mon 6 18/18 4 Jobs Tue…" at bounding box center [248, 146] width 496 height 163
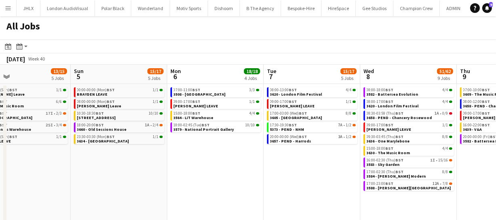
drag, startPoint x: 225, startPoint y: 165, endPoint x: 343, endPoint y: 161, distance: 118.3
click at [331, 150] on app-calendar-viewport "Thu 2 38/49 9 Jobs Fri 3 27/31 6 Jobs Sat 4 13/15 5 Jobs Sun 5 15/17 5 Jobs Mon…" at bounding box center [248, 146] width 496 height 163
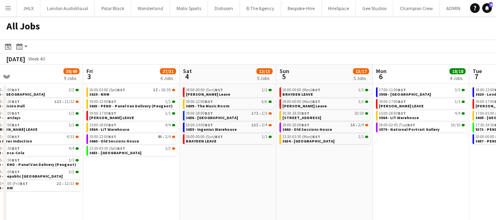
scroll to position [0, 184]
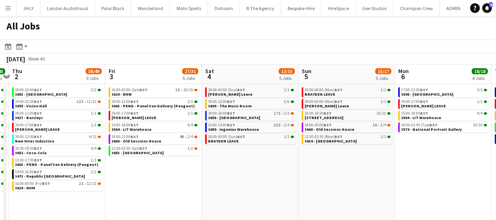
drag, startPoint x: 178, startPoint y: 177, endPoint x: 298, endPoint y: 163, distance: 121.1
click at [298, 163] on app-calendar-viewport "Tue 30 62/62 12 Jobs Wed 1 40/40 9 Jobs Thu 2 38/49 9 Jobs Fri 3 27/31 6 Jobs S…" at bounding box center [248, 146] width 496 height 163
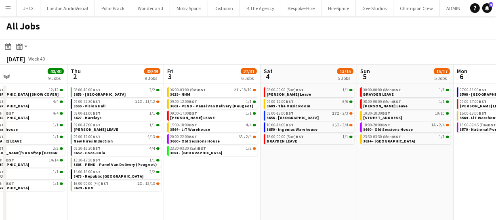
scroll to position [0, 210]
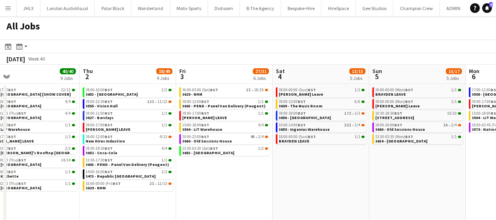
drag, startPoint x: 238, startPoint y: 174, endPoint x: 308, endPoint y: 165, distance: 71.2
click at [308, 165] on app-calendar-viewport "Mon 29 30/30 7 Jobs Tue 30 62/62 12 Jobs Wed 1 40/40 9 Jobs Thu 2 38/49 9 Jobs …" at bounding box center [248, 146] width 496 height 163
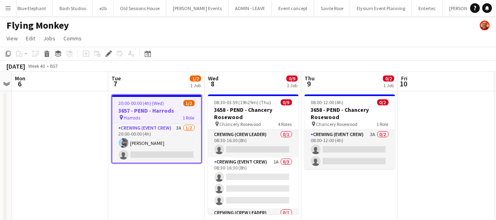
scroll to position [0, 1533]
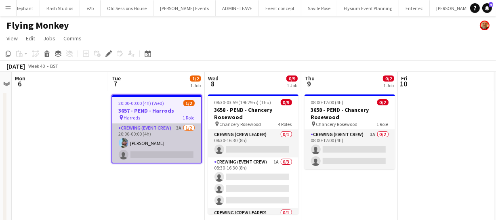
click at [136, 152] on app-card-role "Crewing (Event Crew) 3A [DATE] 20:00-00:00 (4h) [PERSON_NAME] single-neutral-ac…" at bounding box center [156, 143] width 89 height 39
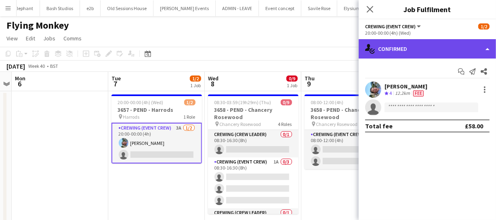
click at [443, 50] on div "single-neutral-actions-check-2 Confirmed" at bounding box center [426, 48] width 137 height 19
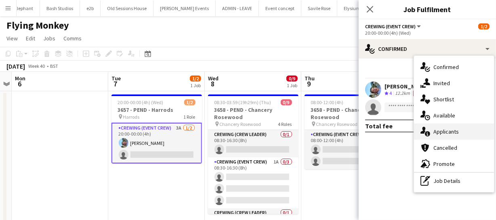
click at [468, 128] on div "single-neutral-actions-information Applicants" at bounding box center [454, 132] width 80 height 16
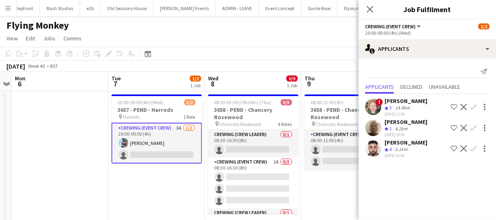
click at [472, 149] on app-icon "Confirm" at bounding box center [473, 148] width 6 height 6
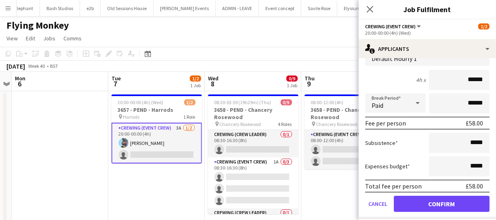
scroll to position [128, 0]
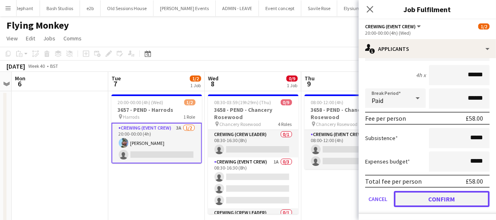
click at [452, 197] on button "Confirm" at bounding box center [442, 199] width 96 height 16
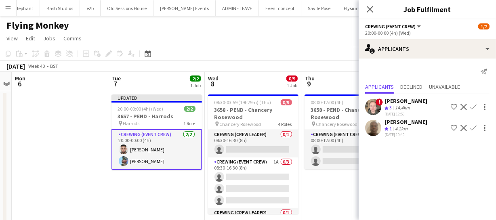
scroll to position [0, 0]
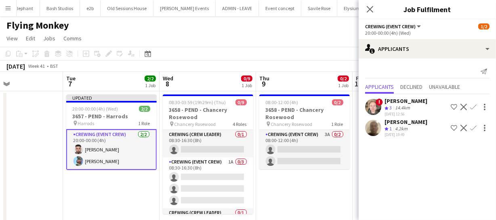
drag, startPoint x: 130, startPoint y: 180, endPoint x: 120, endPoint y: 180, distance: 9.7
click at [120, 180] on app-calendar-viewport "Fri 3 Sat 4 Sun 5 Mon 6 Tue 7 2/2 1 Job Wed 8 0/9 1 Job Thu 9 0/2 1 Job Fri 10 …" at bounding box center [248, 151] width 496 height 158
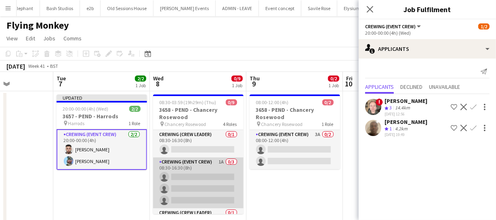
click at [219, 177] on app-card-role "Crewing (Event Crew) 1A 0/3 08:30-16:30 (8h) single-neutral-actions single-neut…" at bounding box center [198, 182] width 90 height 51
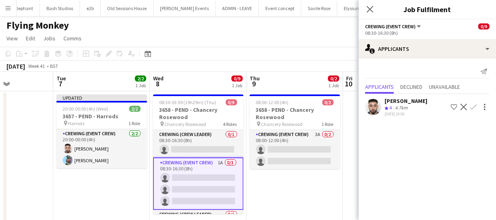
click at [470, 109] on app-icon "Confirm" at bounding box center [473, 107] width 6 height 6
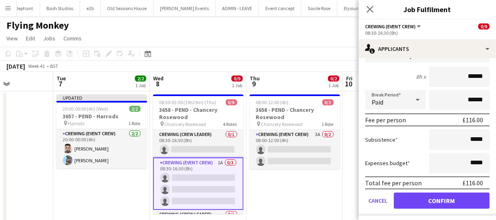
scroll to position [86, 0]
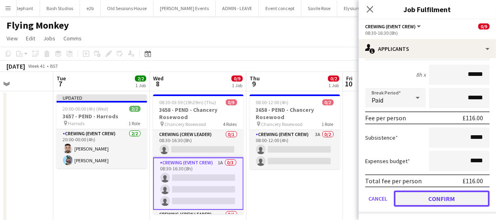
click at [472, 193] on button "Confirm" at bounding box center [442, 199] width 96 height 16
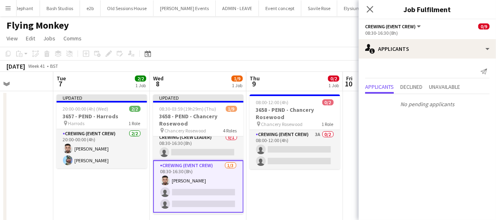
scroll to position [0, 0]
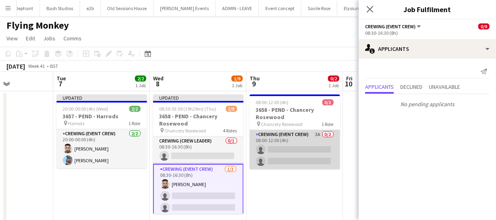
click at [305, 148] on app-card-role "Crewing (Event Crew) 3A 0/2 08:00-12:00 (4h) single-neutral-actions single-neut…" at bounding box center [294, 149] width 90 height 39
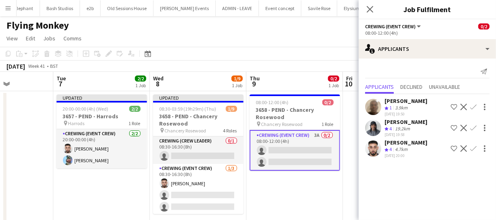
click at [473, 148] on app-icon "Confirm" at bounding box center [473, 148] width 6 height 6
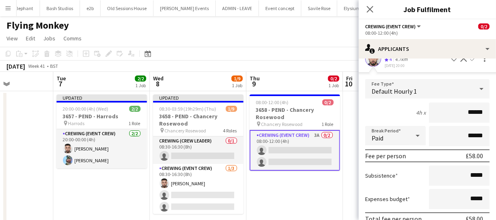
scroll to position [110, 0]
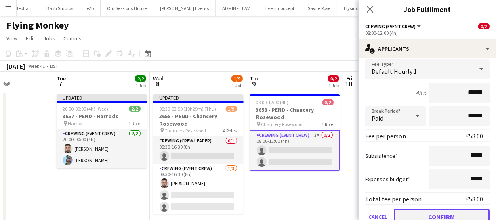
click at [458, 210] on button "Confirm" at bounding box center [442, 217] width 96 height 16
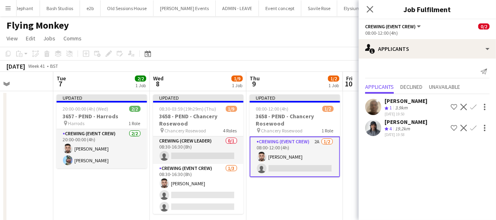
scroll to position [0, 0]
click at [473, 127] on app-icon "Confirm" at bounding box center [473, 128] width 6 height 6
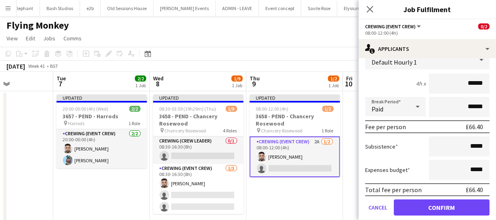
scroll to position [107, 0]
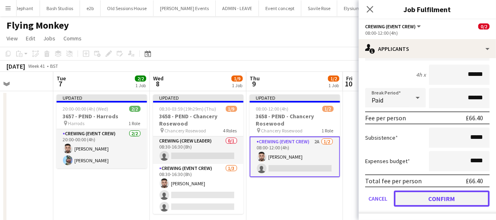
click at [463, 199] on button "Confirm" at bounding box center [442, 199] width 96 height 16
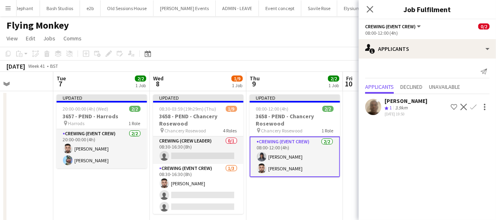
scroll to position [0, 0]
click at [369, 4] on app-icon "Close pop-in" at bounding box center [370, 10] width 12 height 12
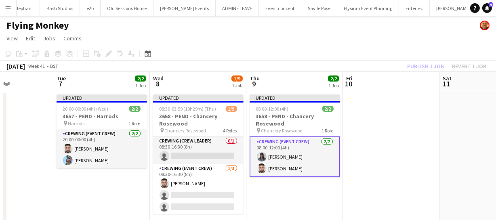
click at [424, 64] on div "Publish 1 job Revert 1 job" at bounding box center [446, 66] width 98 height 10
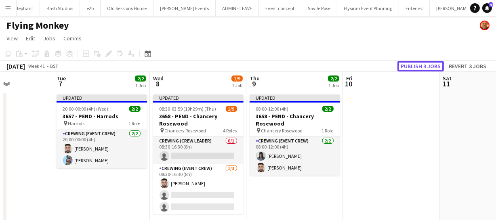
click at [424, 64] on button "Publish 3 jobs" at bounding box center [420, 66] width 46 height 10
